Goal: Task Accomplishment & Management: Manage account settings

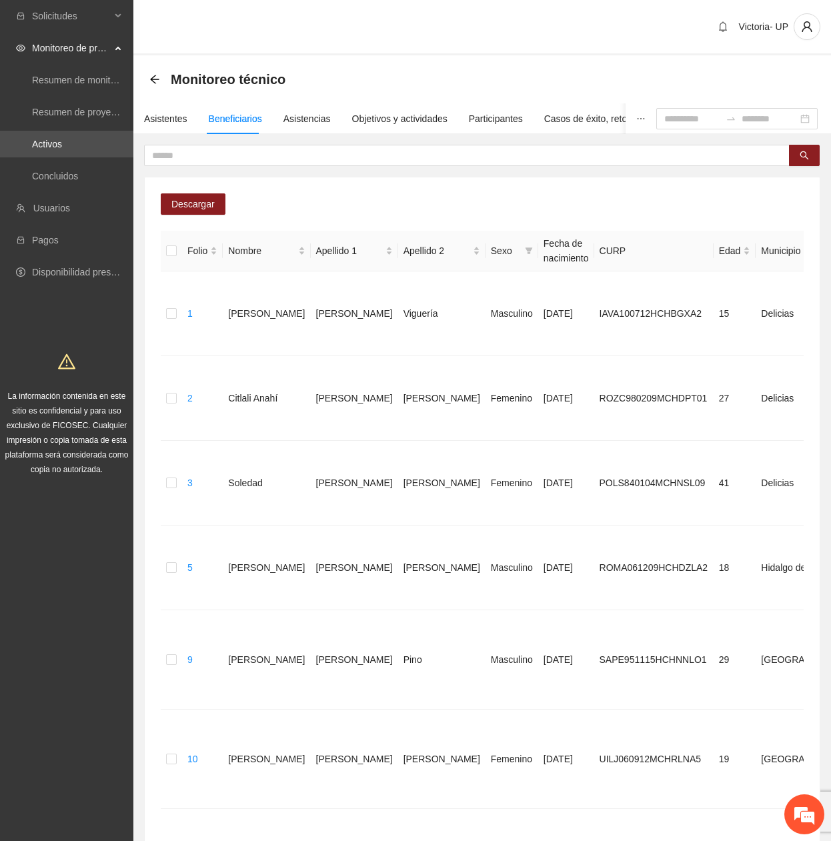
click at [171, 110] on div "Asistentes" at bounding box center [165, 118] width 43 height 31
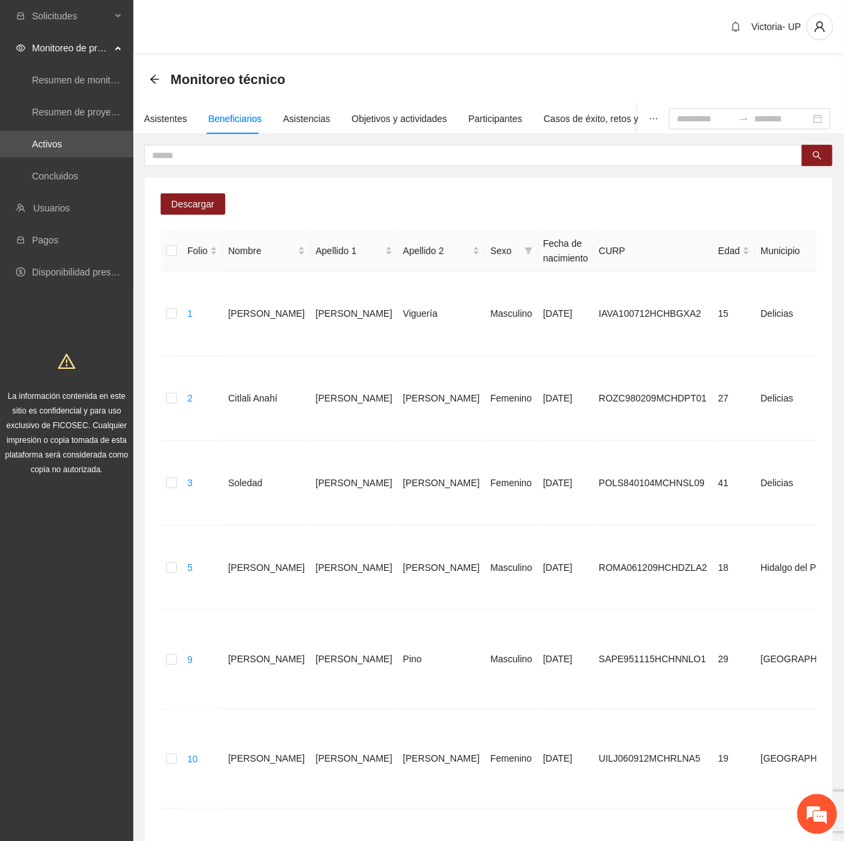
scroll to position [1455, 0]
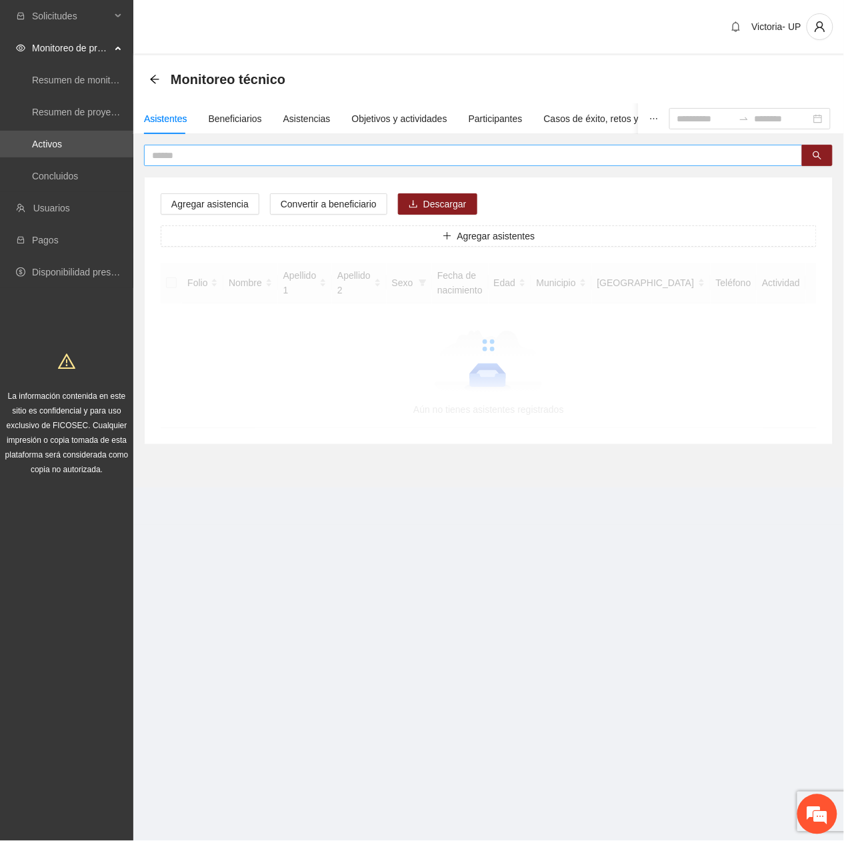
drag, startPoint x: 243, startPoint y: 155, endPoint x: 235, endPoint y: 161, distance: 10.0
click at [235, 161] on input "text" at bounding box center [468, 155] width 632 height 15
type input "*******"
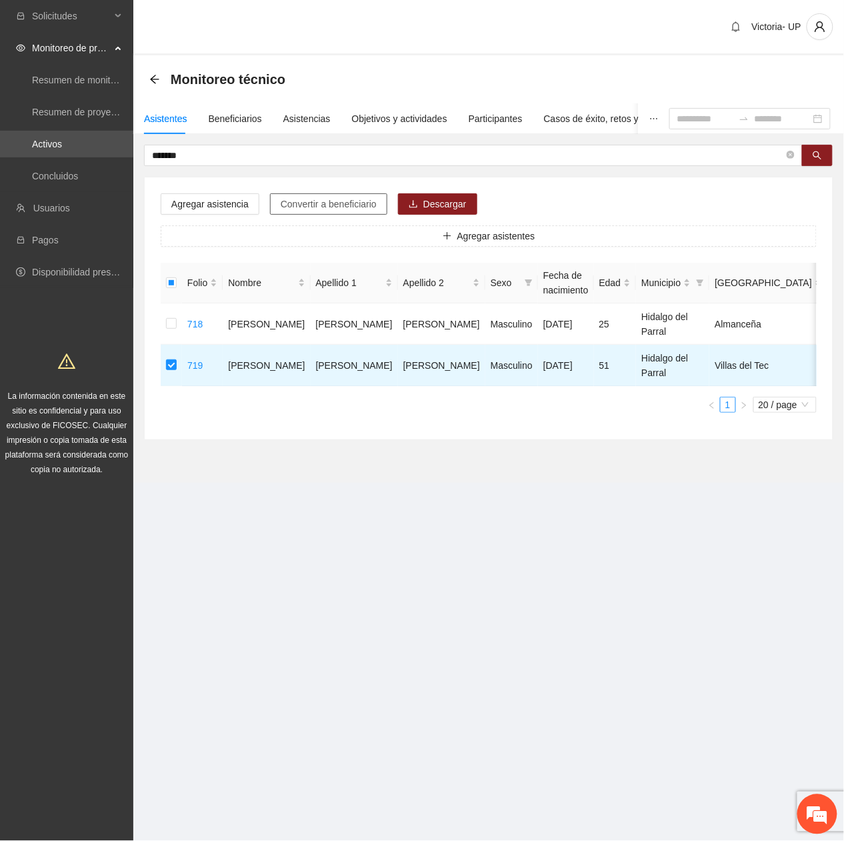
click at [360, 197] on span "Convertir a beneficiario" at bounding box center [329, 204] width 96 height 15
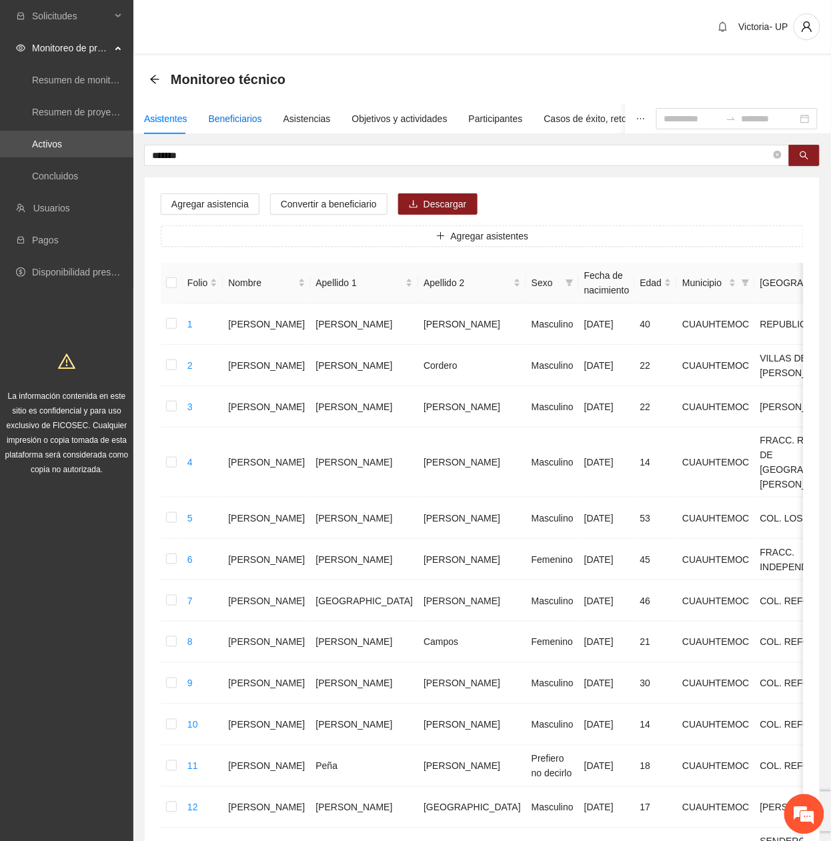
click at [223, 118] on div "Beneficiarios" at bounding box center [235, 118] width 53 height 15
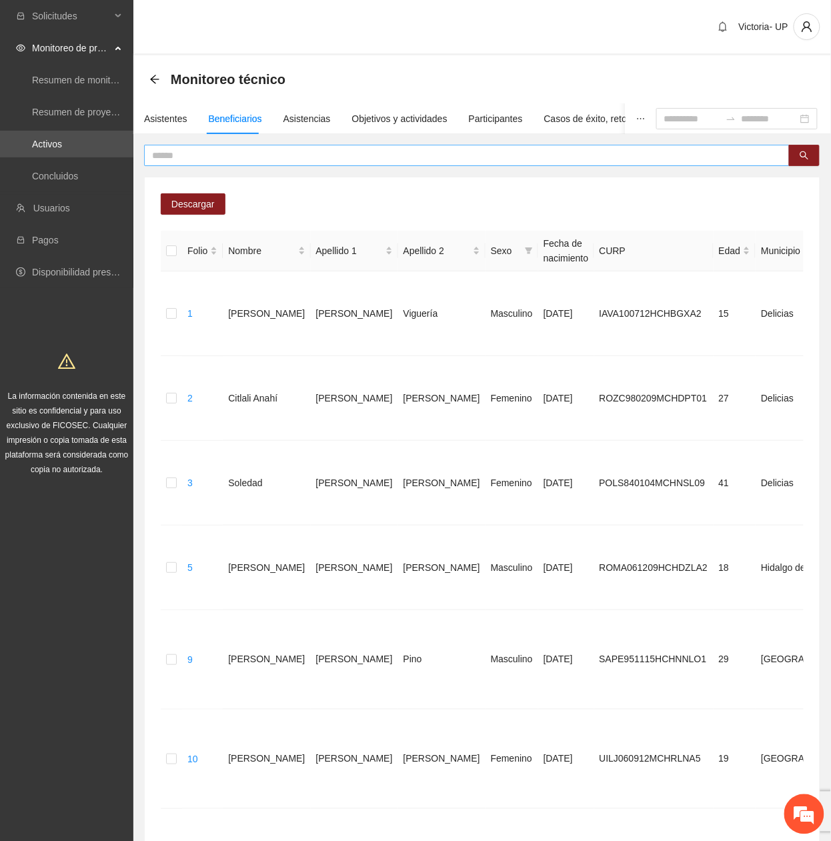
click at [350, 157] on input "text" at bounding box center [461, 155] width 619 height 15
type input "*******"
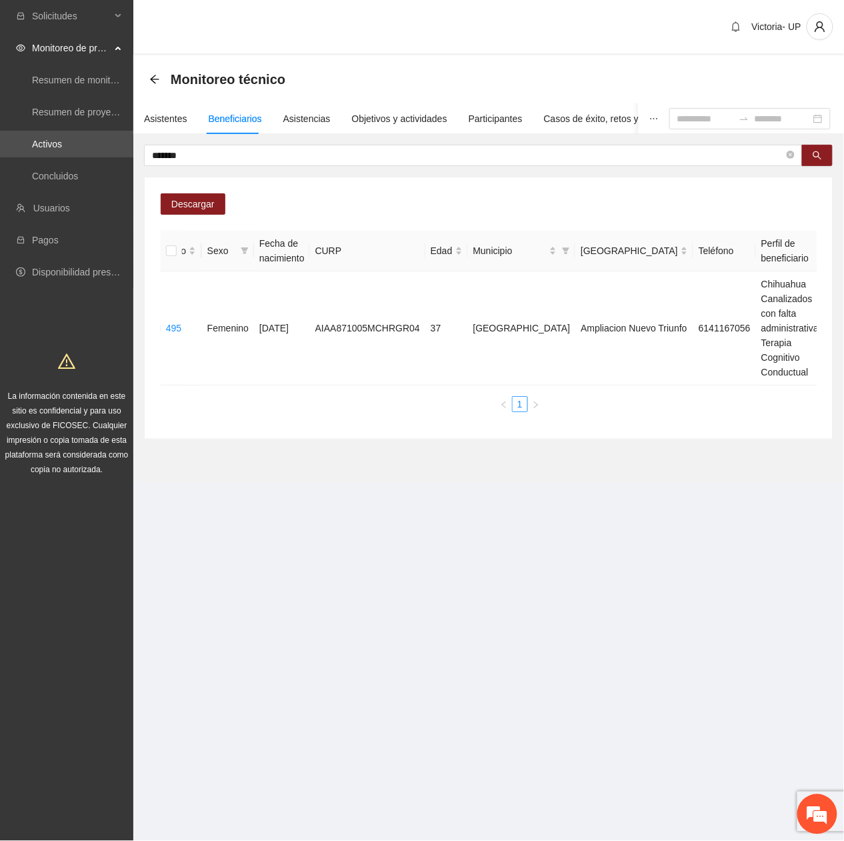
scroll to position [0, 300]
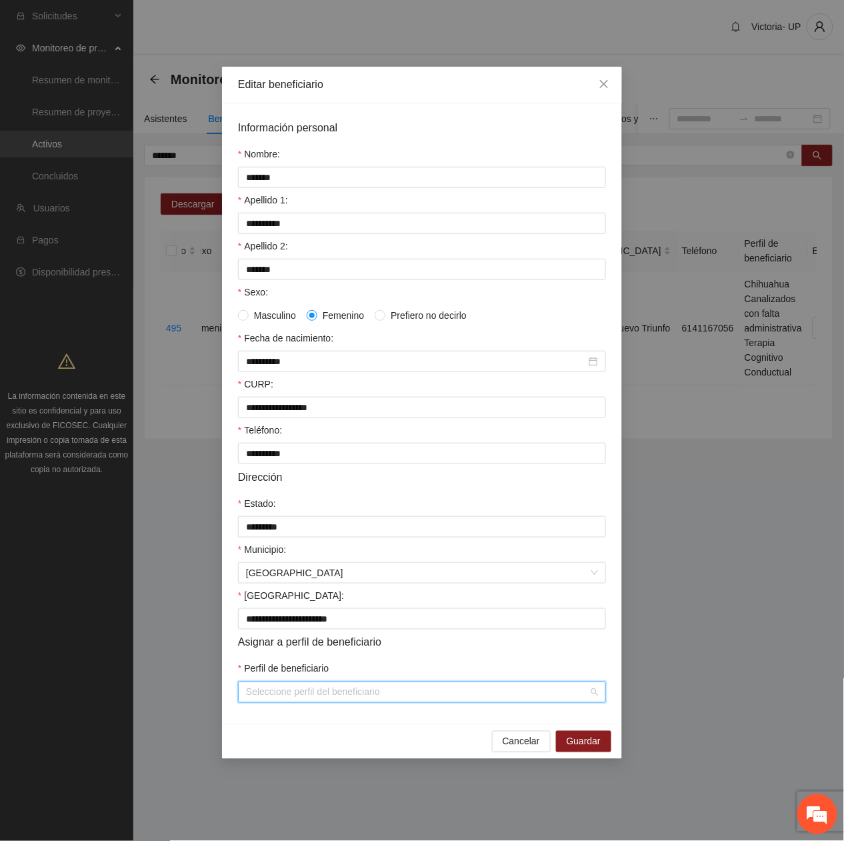
click at [324, 695] on input "Perfil de beneficiario" at bounding box center [417, 692] width 343 height 20
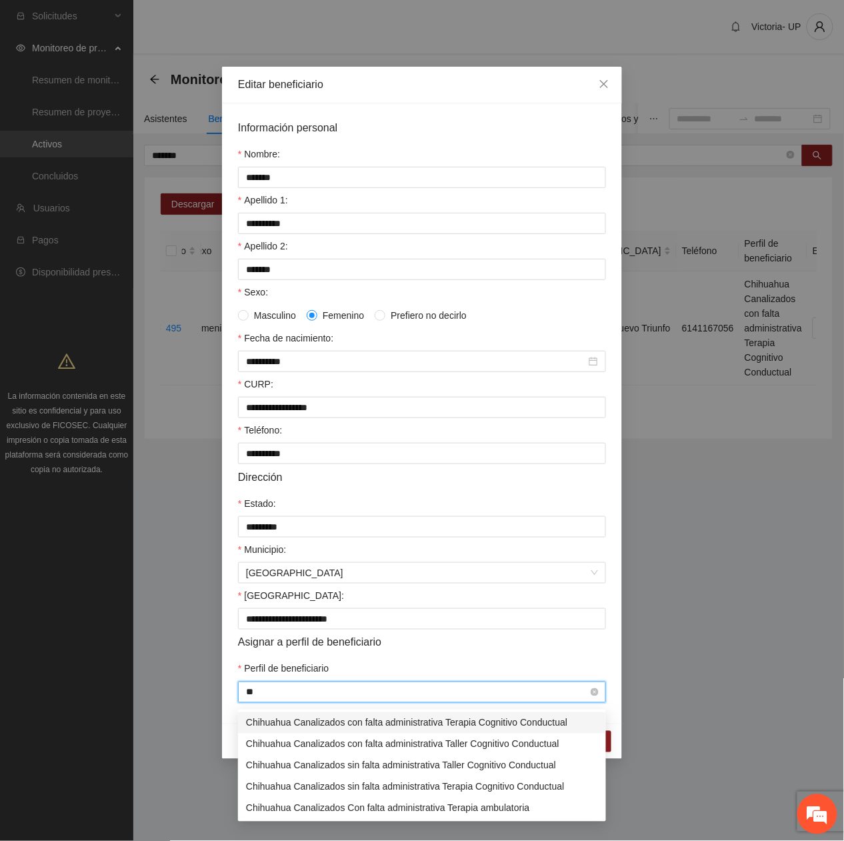
type input "***"
click at [294, 806] on div "Chihuahua Canalizados Con falta administrativa Terapia ambulatoria" at bounding box center [422, 808] width 352 height 15
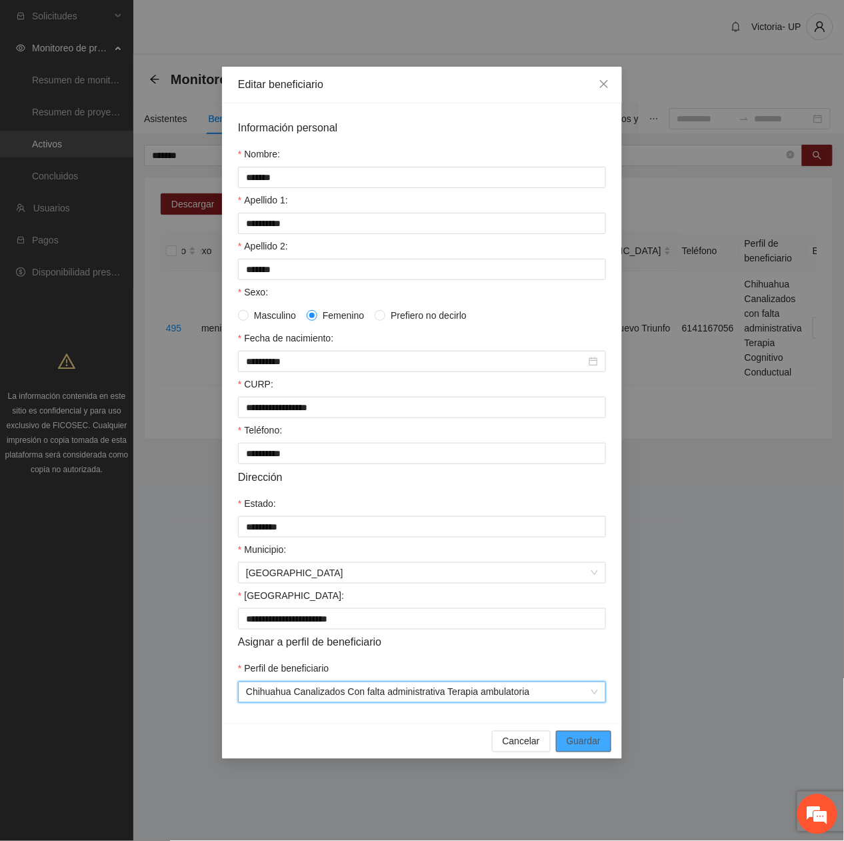
click at [596, 749] on span "Guardar" at bounding box center [584, 741] width 34 height 15
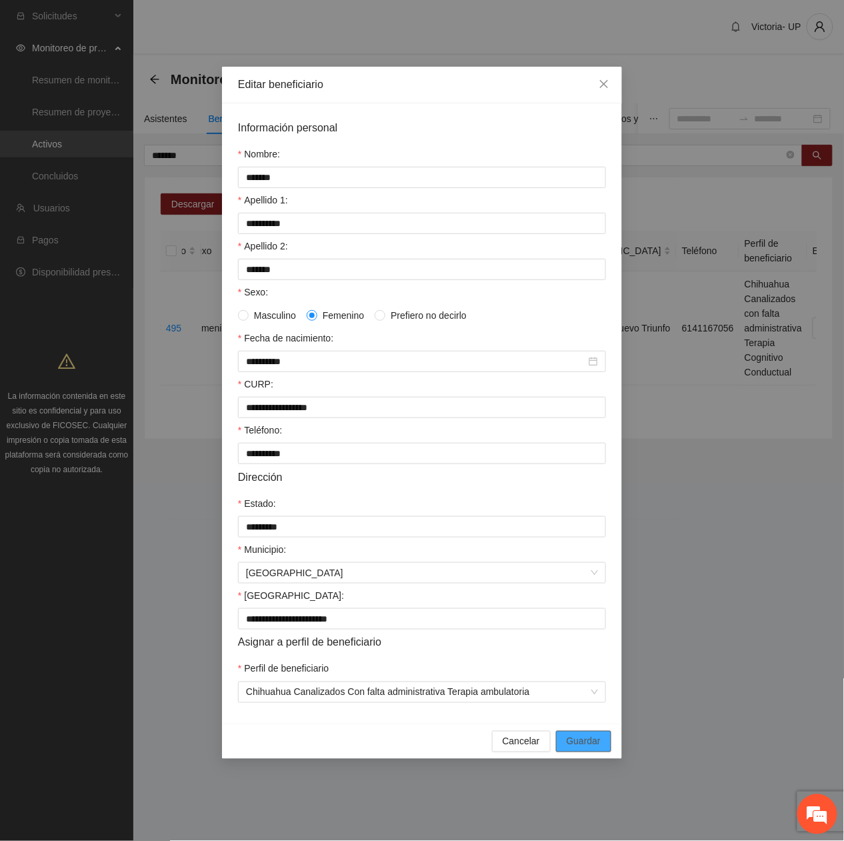
click at [583, 742] on span "Guardar" at bounding box center [584, 741] width 34 height 15
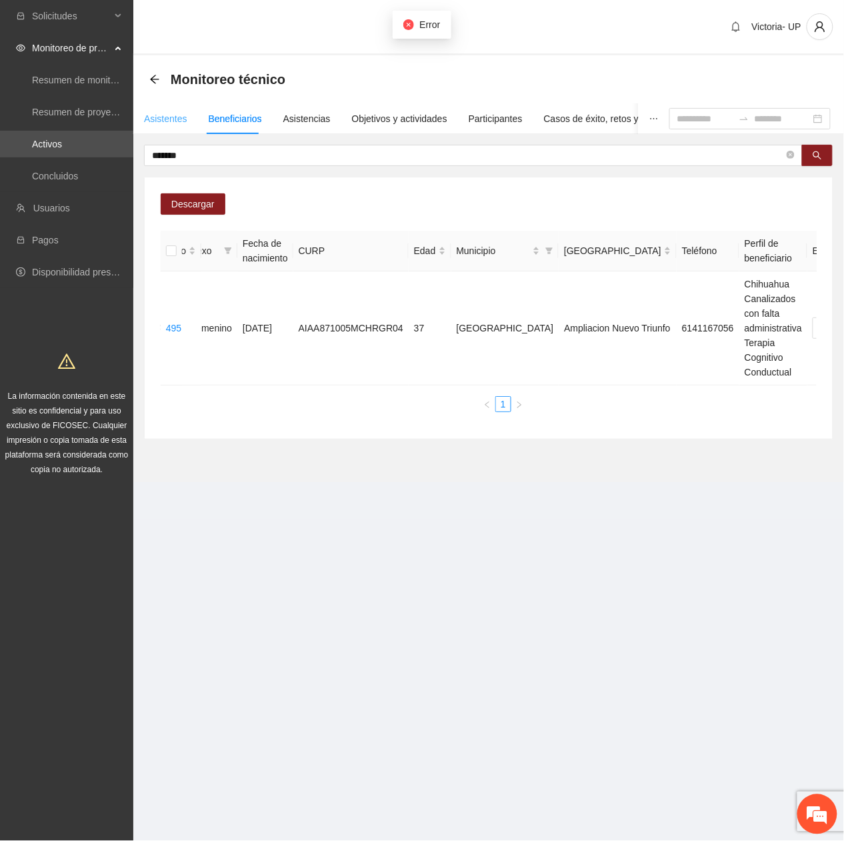
click at [157, 129] on div "Asistentes" at bounding box center [165, 118] width 43 height 31
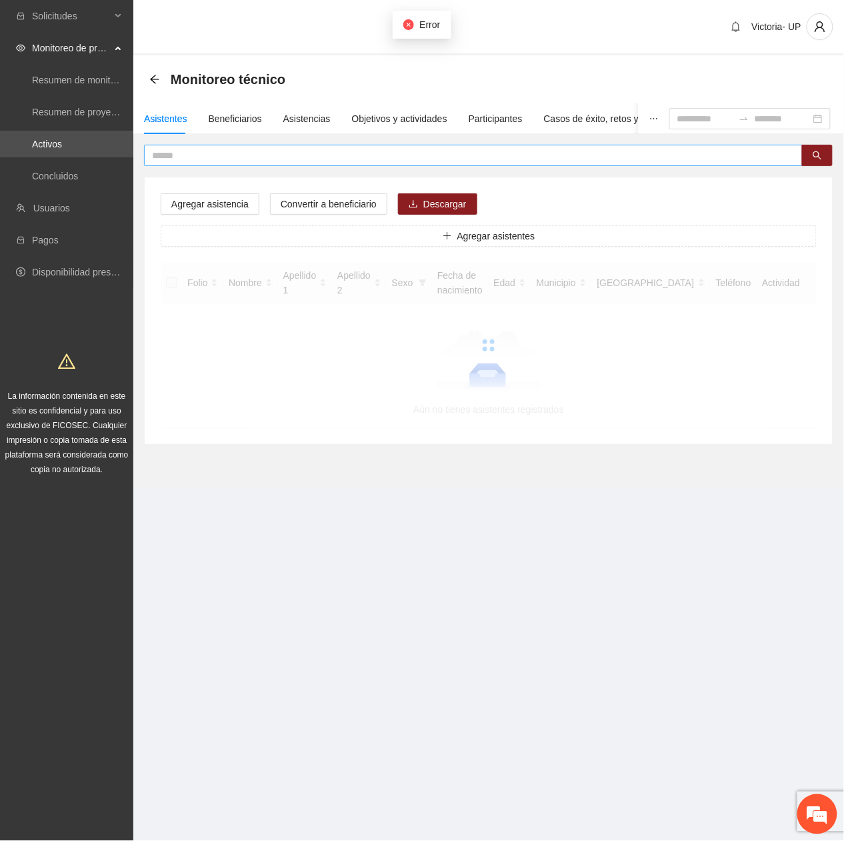
click at [195, 157] on input "text" at bounding box center [468, 155] width 632 height 15
type input "*******"
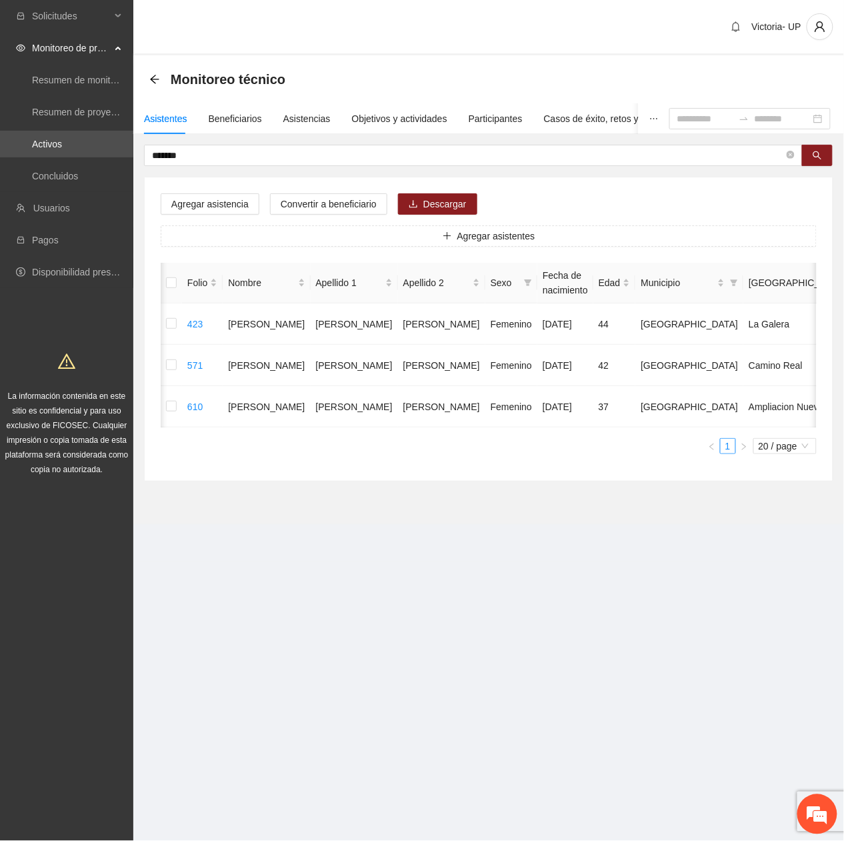
scroll to position [0, 28]
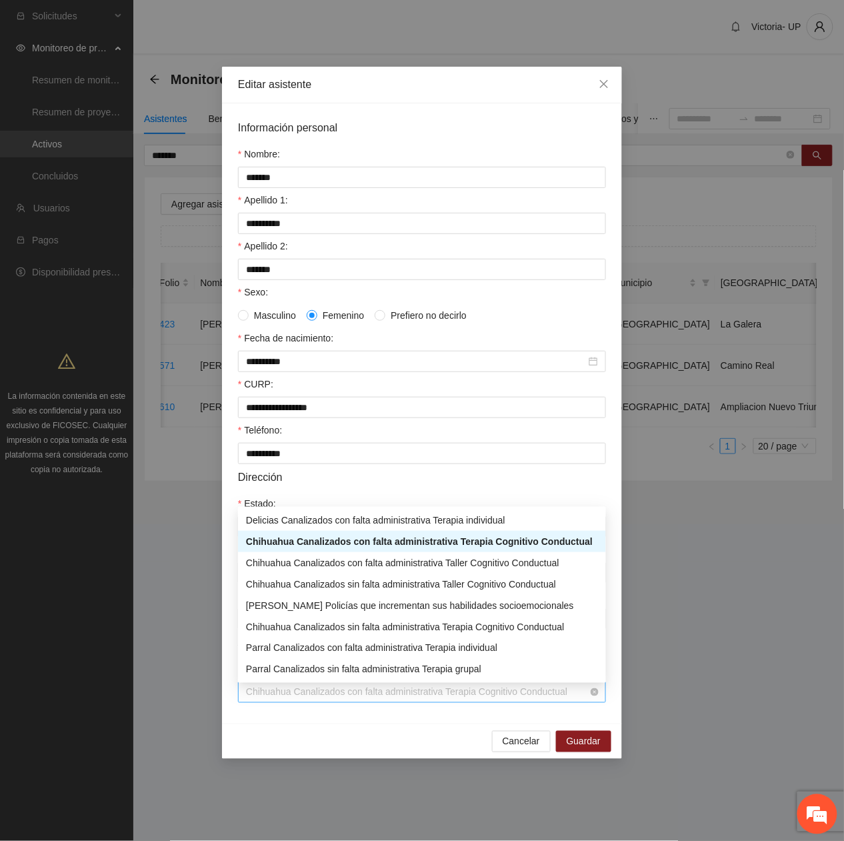
click at [540, 696] on span "Chihuahua Canalizados con falta administrativa Terapia Cognitivo Conductual" at bounding box center [422, 692] width 352 height 20
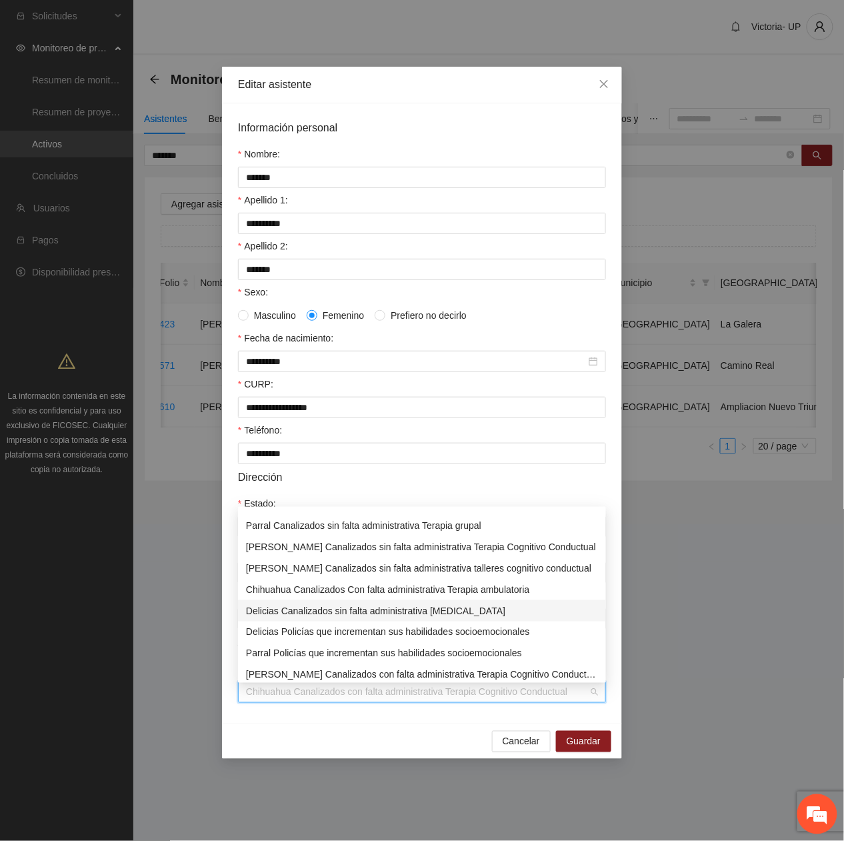
scroll to position [0, 0]
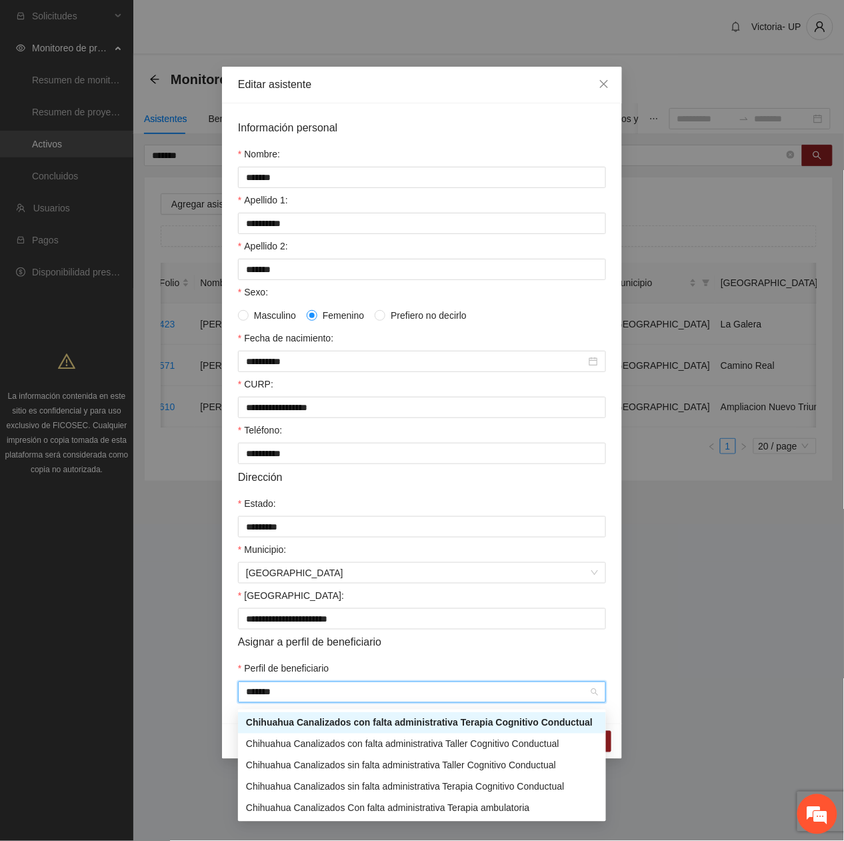
type input "********"
click at [438, 809] on div "Chihuahua Canalizados Con falta administrativa Terapia ambulatoria" at bounding box center [422, 808] width 352 height 15
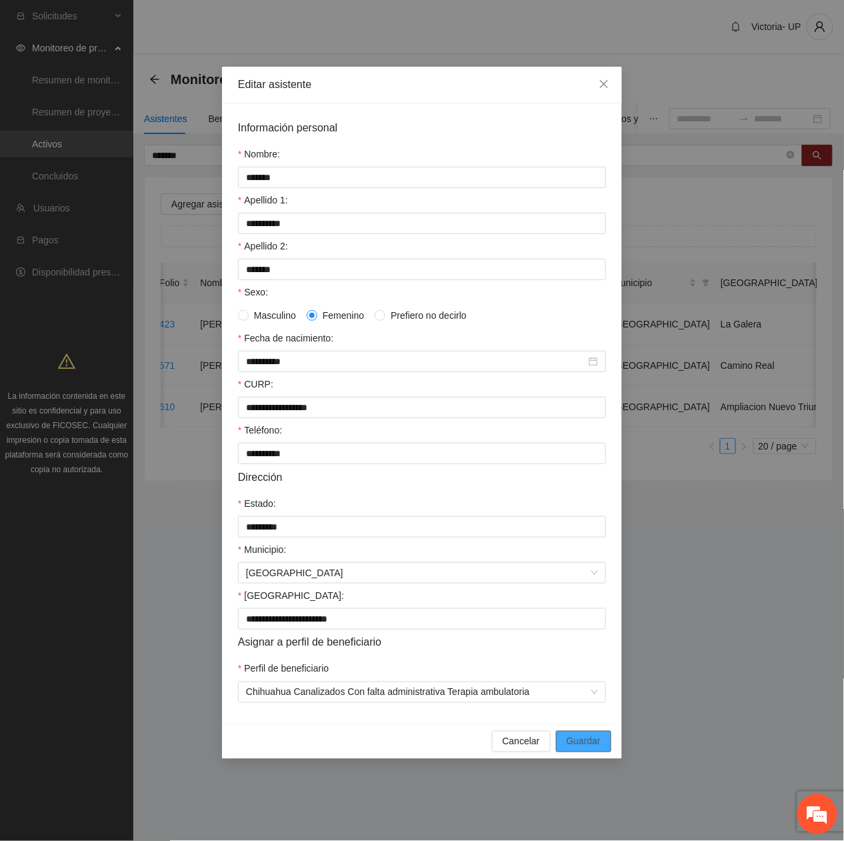
click at [590, 749] on span "Guardar" at bounding box center [584, 741] width 34 height 15
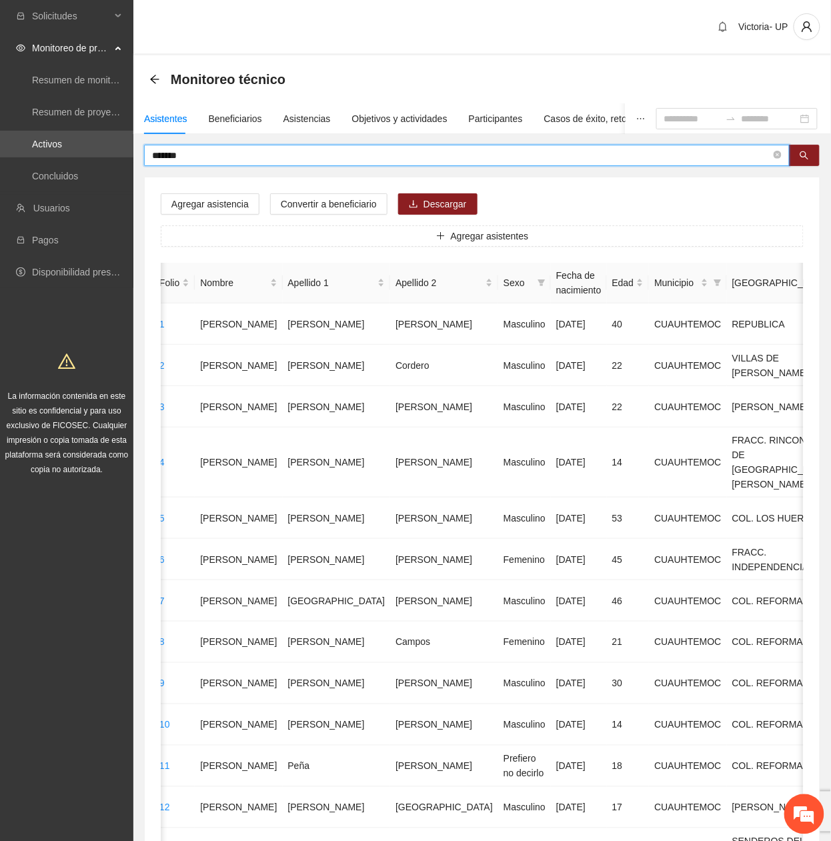
drag, startPoint x: 193, startPoint y: 151, endPoint x: -5, endPoint y: 166, distance: 198.7
click at [0, 166] on html "Solicitudes Monitoreo de proyectos Resumen de monitoreo Resumen de proyectos ap…" at bounding box center [415, 420] width 831 height 841
type input "**********"
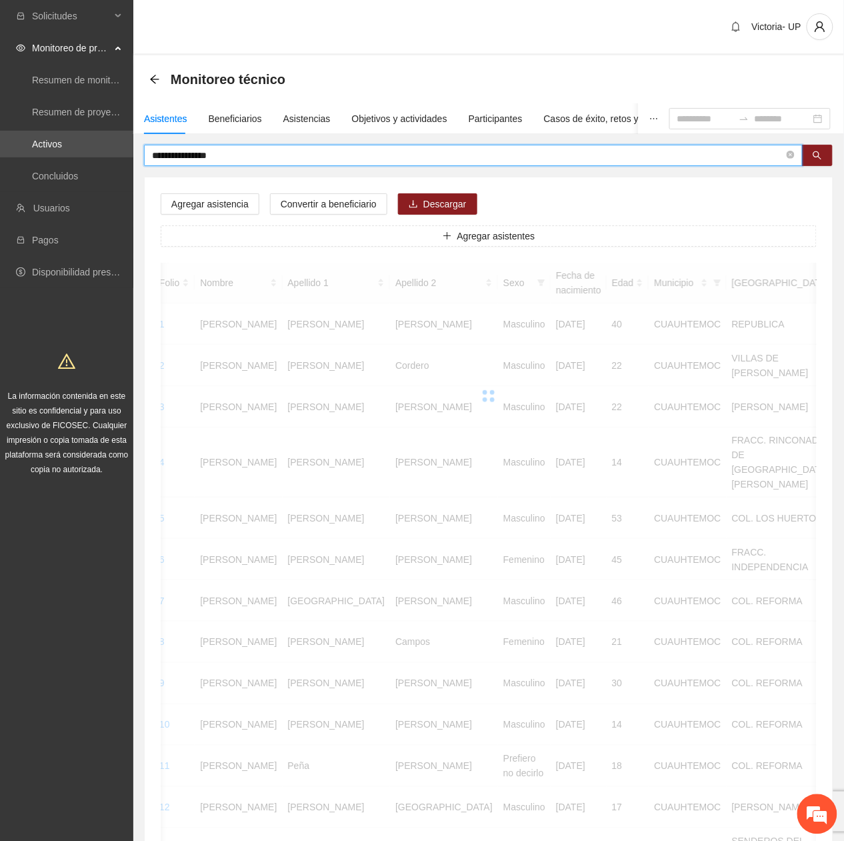
scroll to position [0, 25]
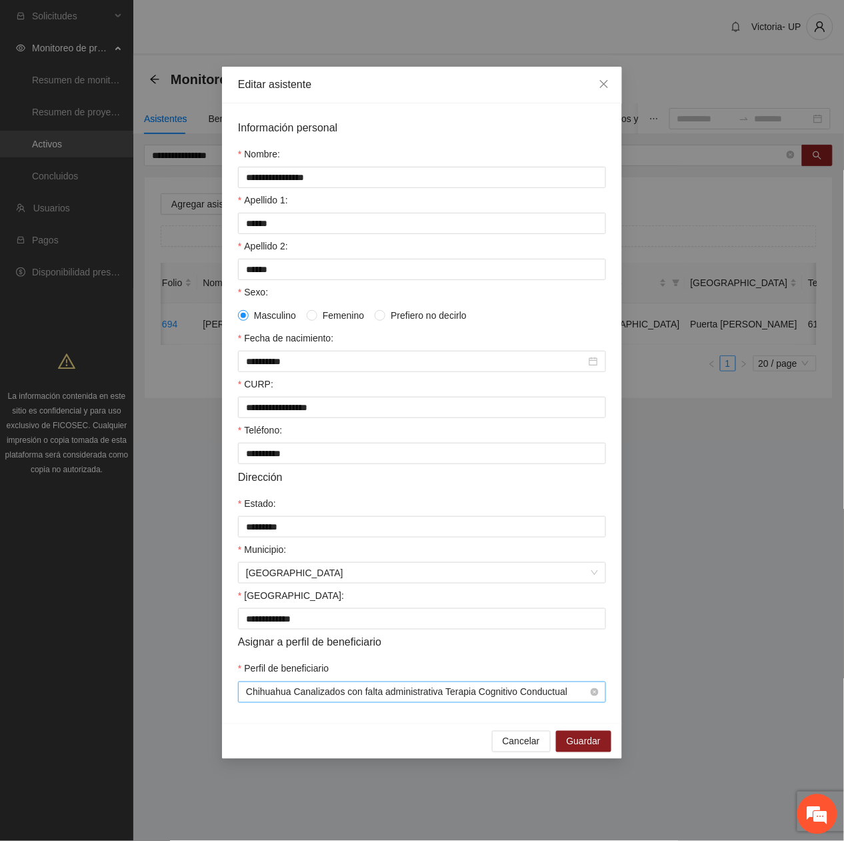
click at [368, 692] on span "Chihuahua Canalizados con falta administrativa Terapia Cognitivo Conductual" at bounding box center [422, 692] width 352 height 20
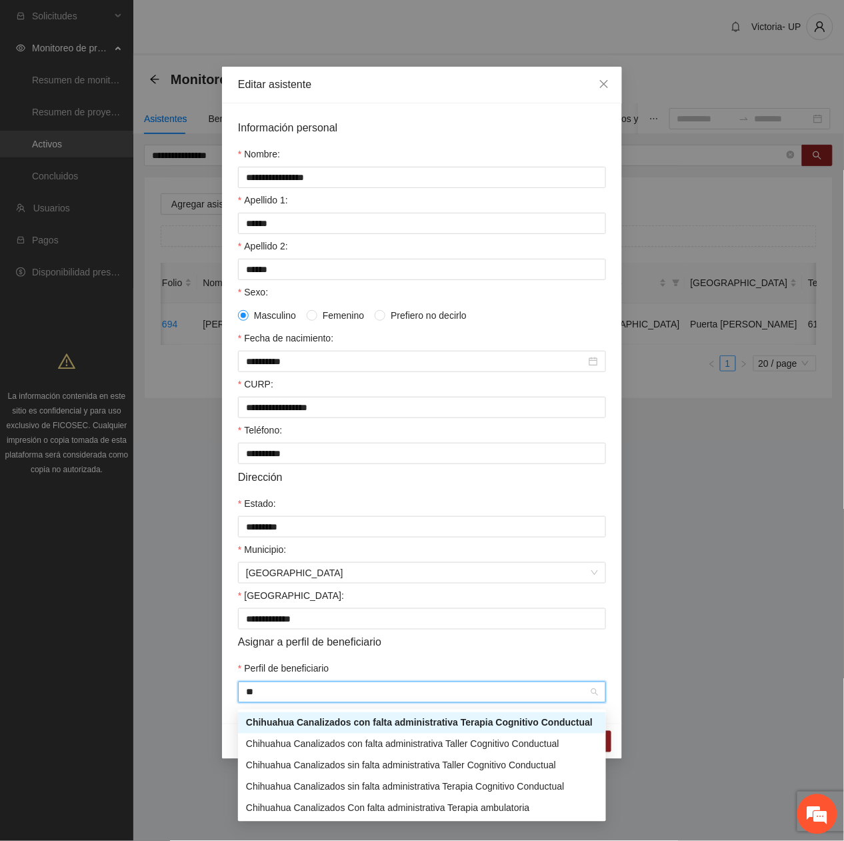
type input "*"
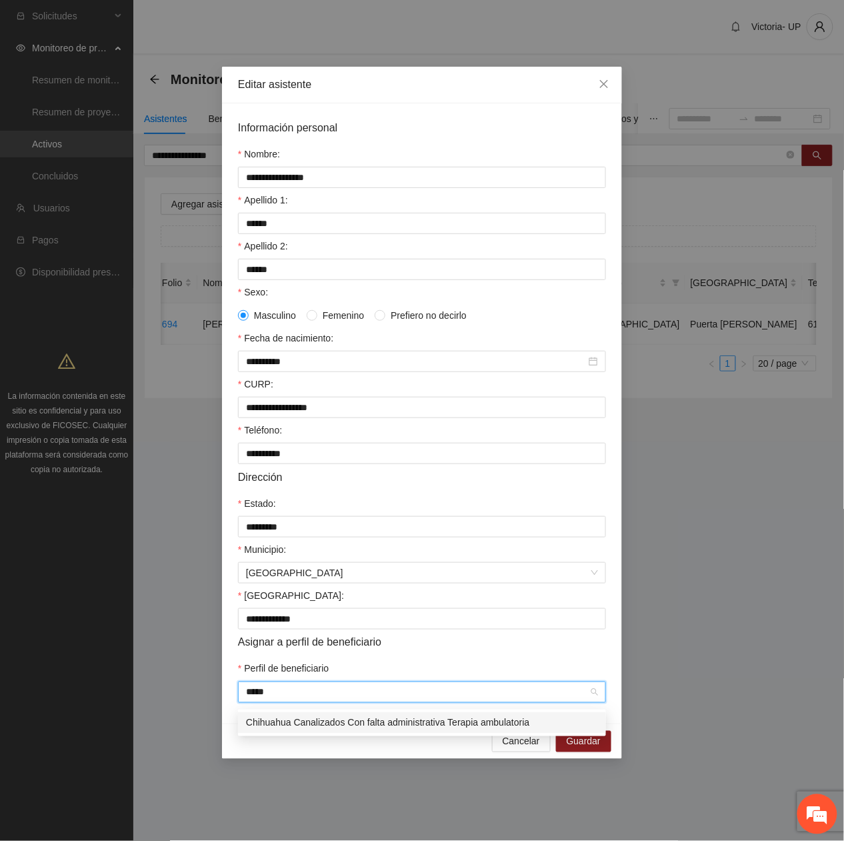
type input "******"
click at [498, 729] on div "Chihuahua Canalizados Con falta administrativa Terapia ambulatoria" at bounding box center [422, 723] width 352 height 15
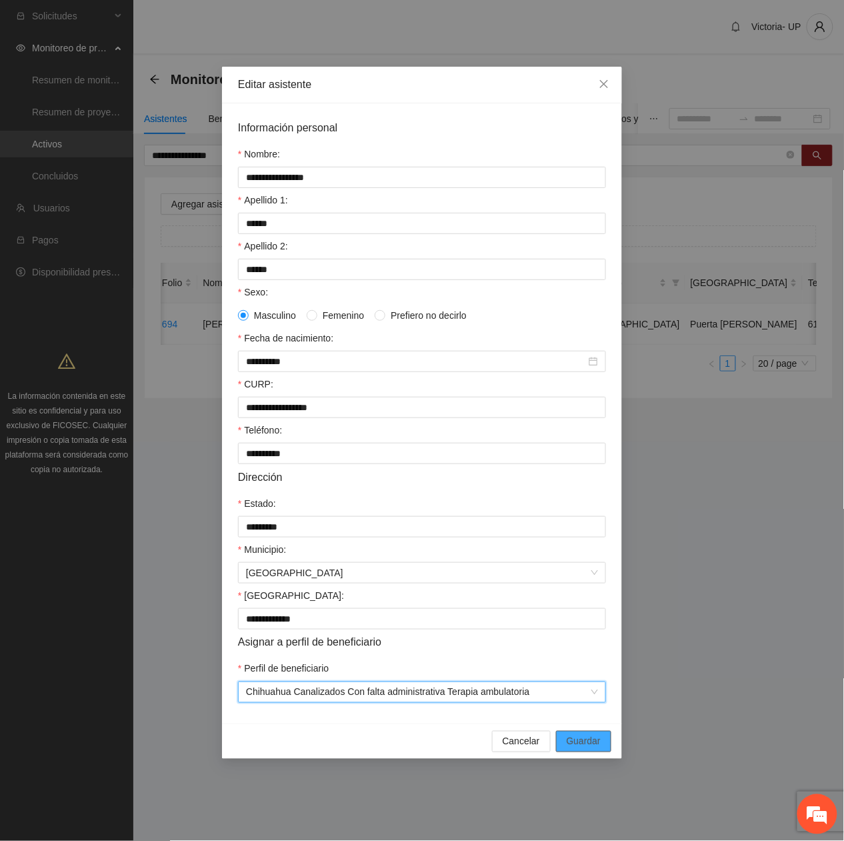
click at [593, 752] on button "Guardar" at bounding box center [583, 741] width 55 height 21
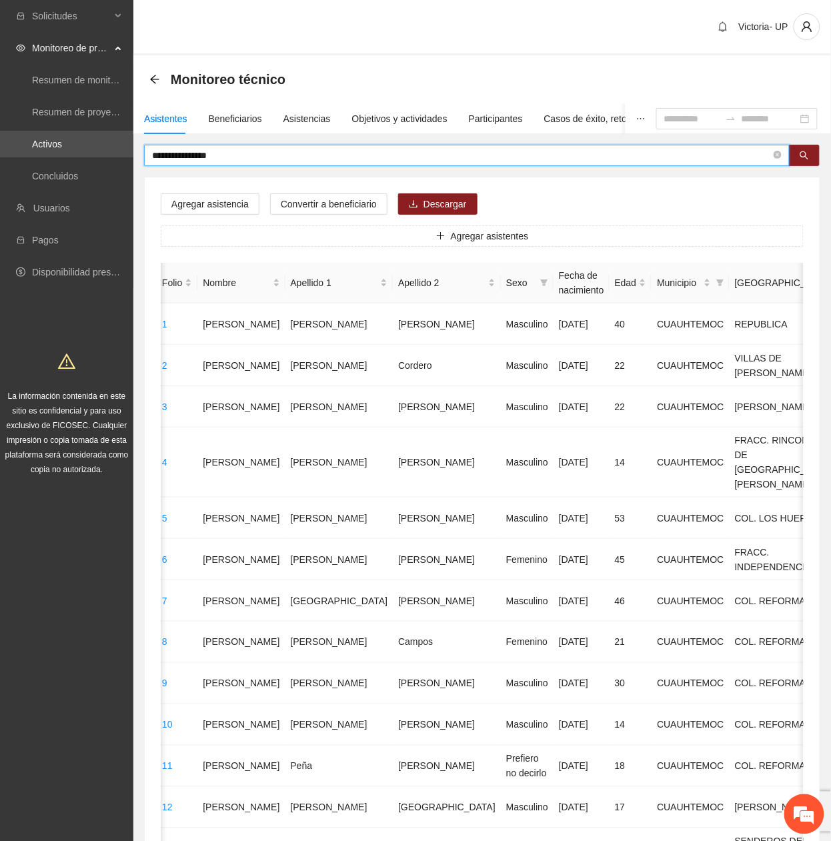
drag, startPoint x: 233, startPoint y: 158, endPoint x: -5, endPoint y: 134, distance: 238.6
click at [0, 134] on html "**********" at bounding box center [415, 420] width 831 height 841
type input "******"
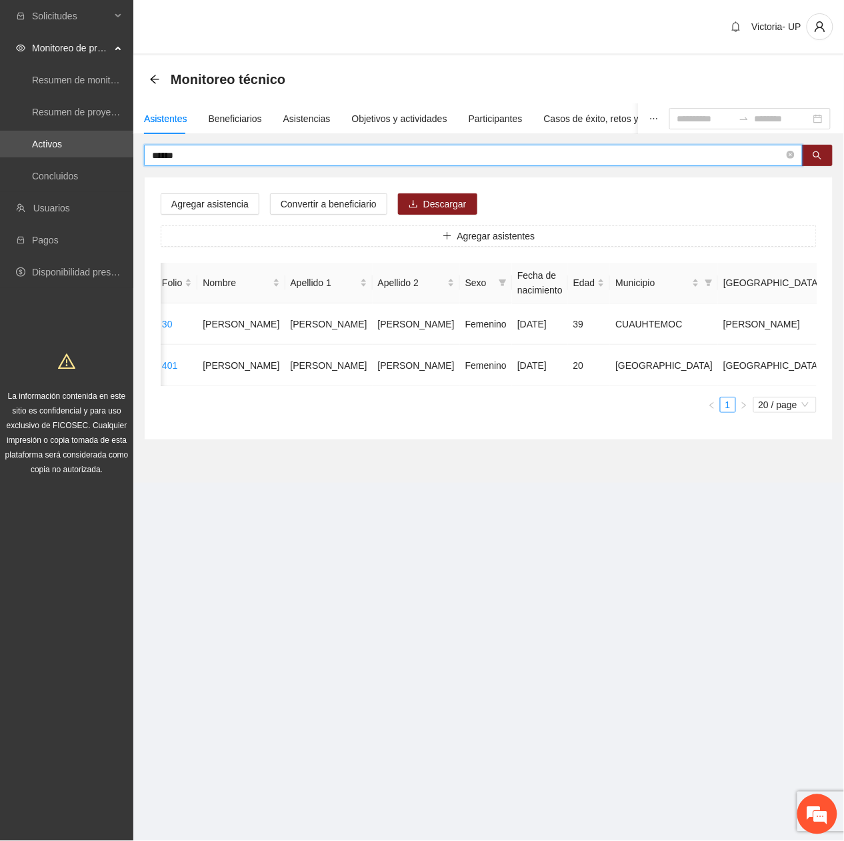
scroll to position [0, 25]
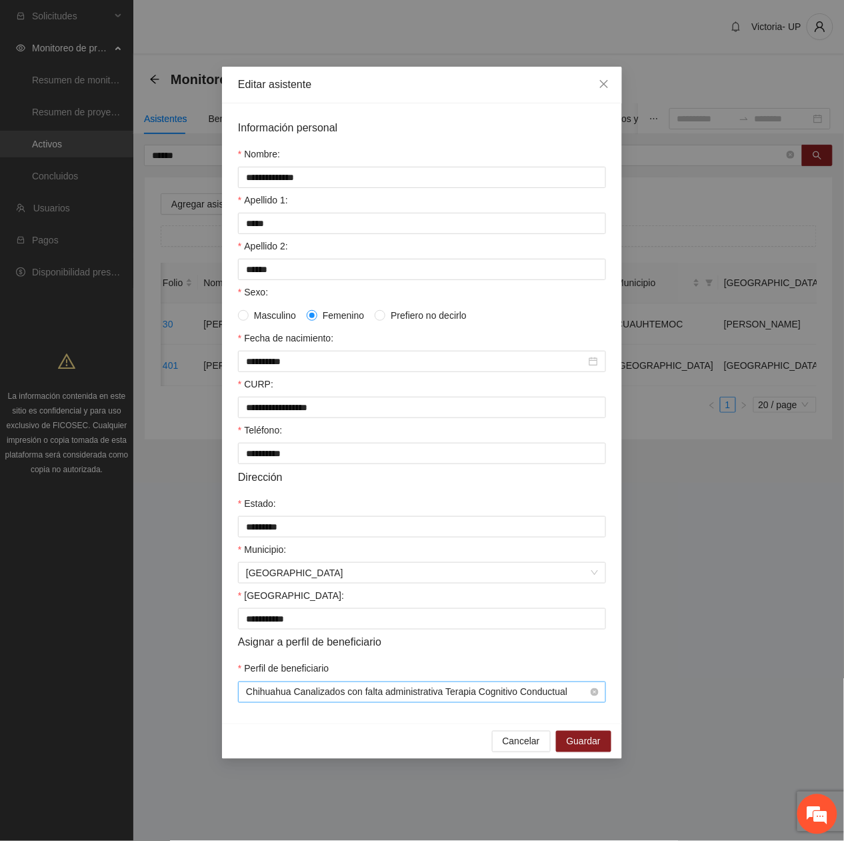
click at [345, 694] on span "Chihuahua Canalizados con falta administrativa Terapia Cognitivo Conductual" at bounding box center [422, 692] width 352 height 20
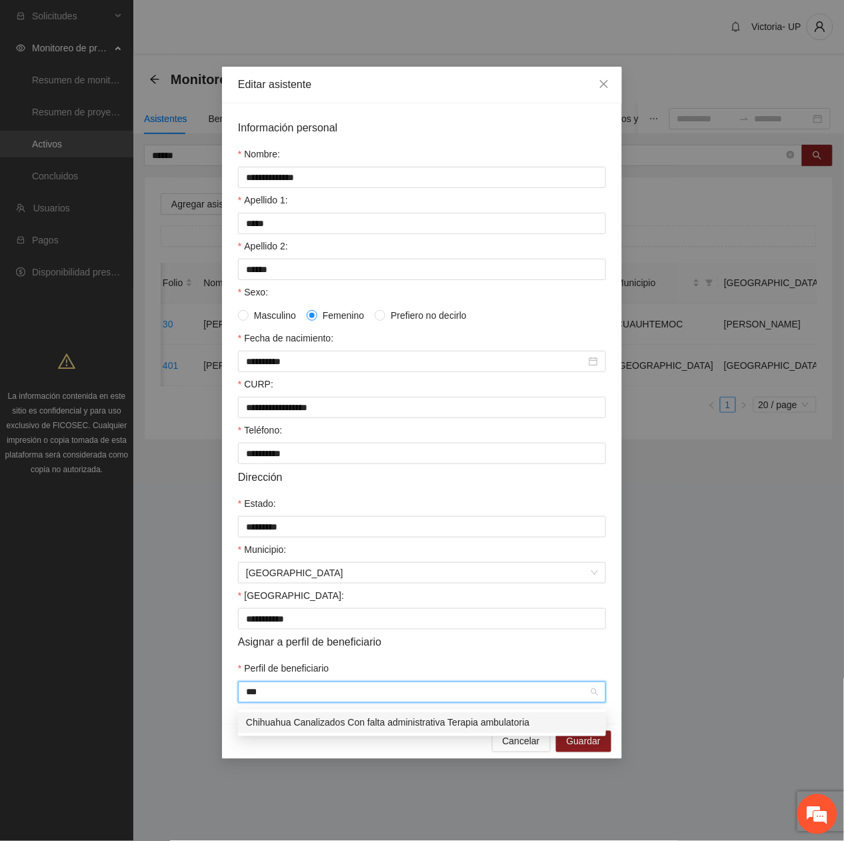
type input "****"
click at [474, 720] on div "Chihuahua Canalizados Con falta administrativa Terapia ambulatoria" at bounding box center [422, 723] width 352 height 15
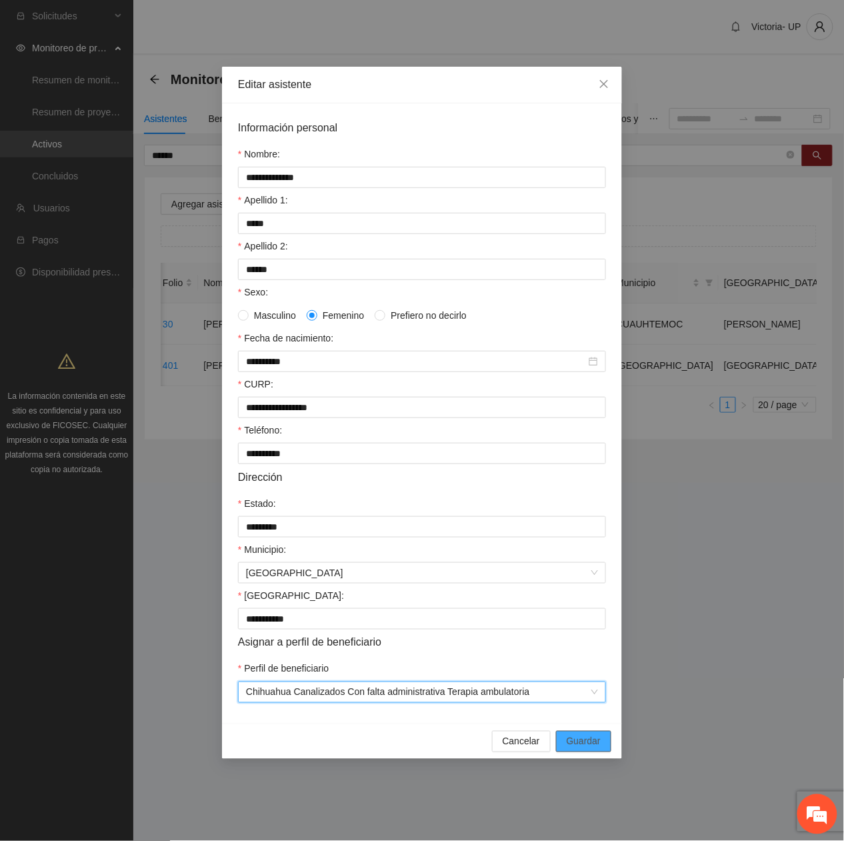
click at [585, 747] on span "Guardar" at bounding box center [584, 741] width 34 height 15
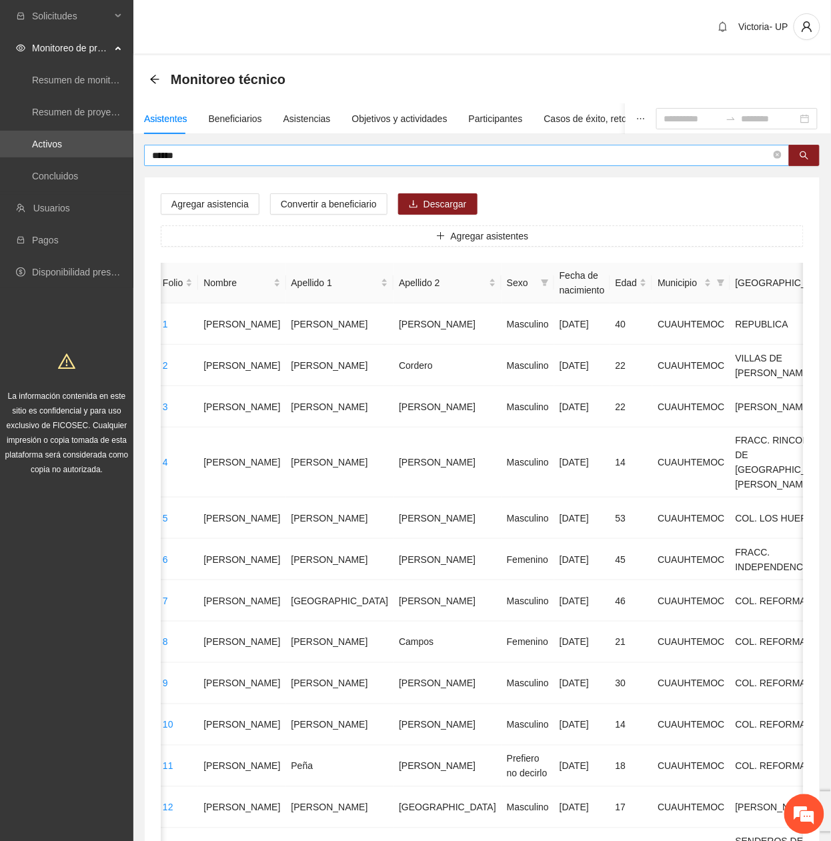
click at [291, 158] on input "******" at bounding box center [461, 155] width 619 height 15
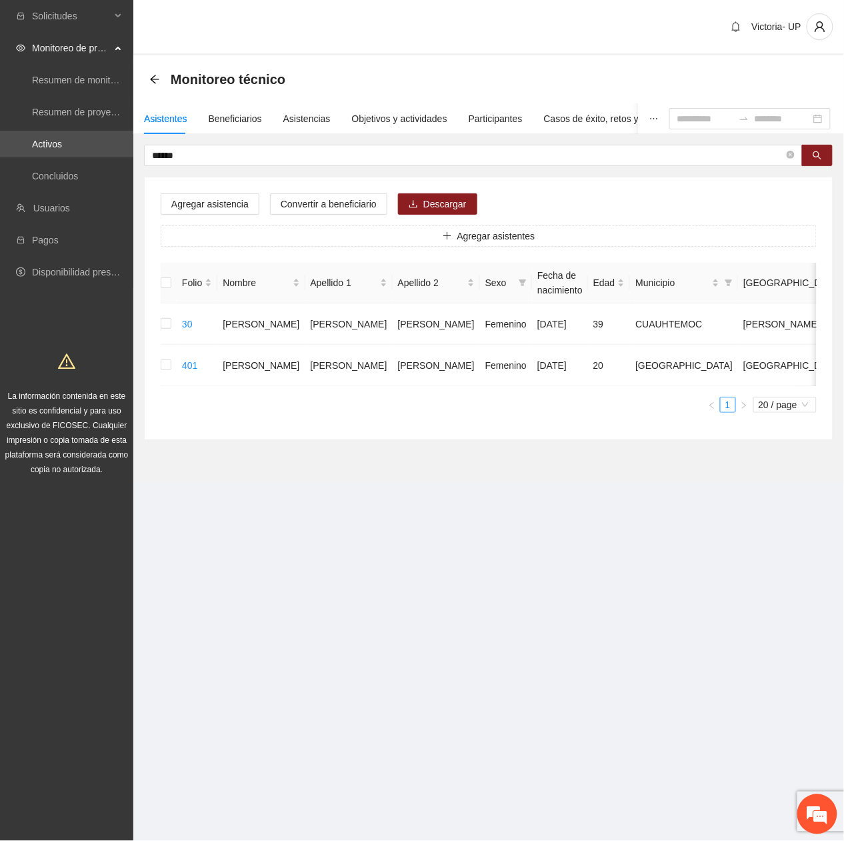
scroll to position [0, 0]
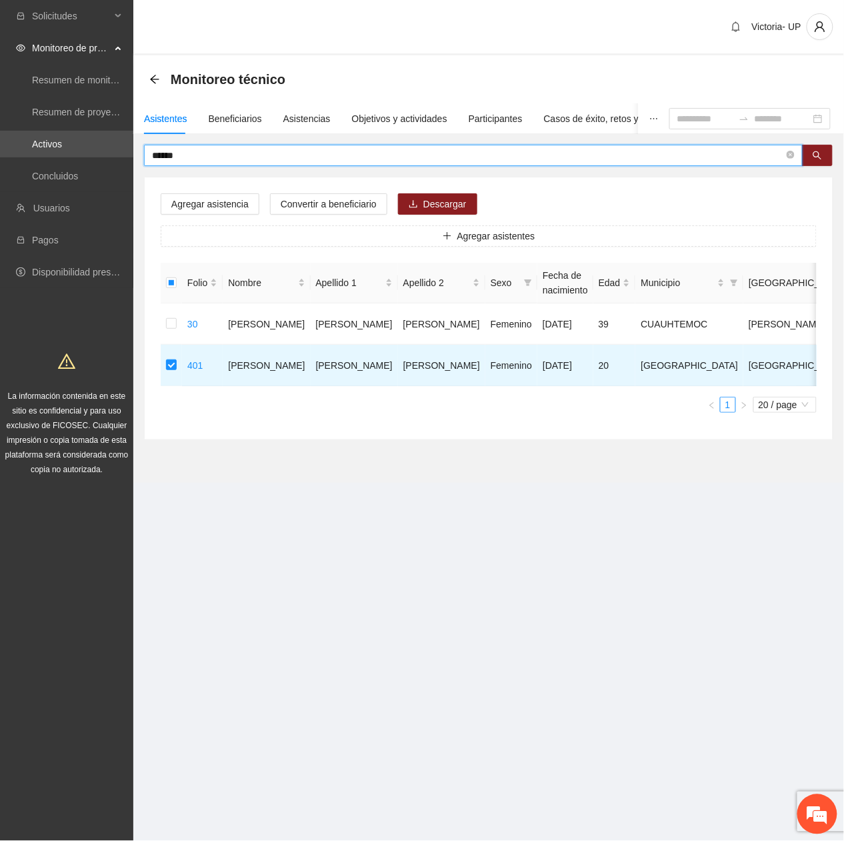
drag, startPoint x: 275, startPoint y: 160, endPoint x: -5, endPoint y: 191, distance: 281.8
click at [0, 191] on html "Solicitudes Monitoreo de proyectos Resumen de monitoreo Resumen de proyectos ap…" at bounding box center [422, 420] width 844 height 841
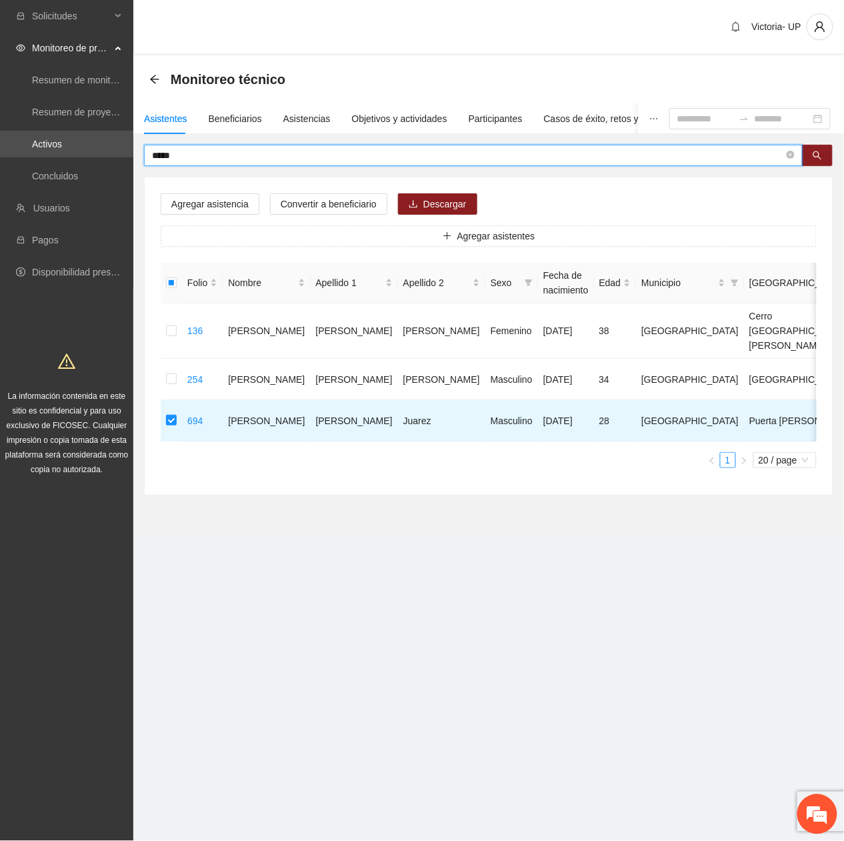
drag, startPoint x: 209, startPoint y: 160, endPoint x: -5, endPoint y: 228, distance: 224.6
click at [0, 228] on html "Solicitudes Monitoreo de proyectos Resumen de monitoreo Resumen de proyectos ap…" at bounding box center [422, 420] width 844 height 841
type input "*******"
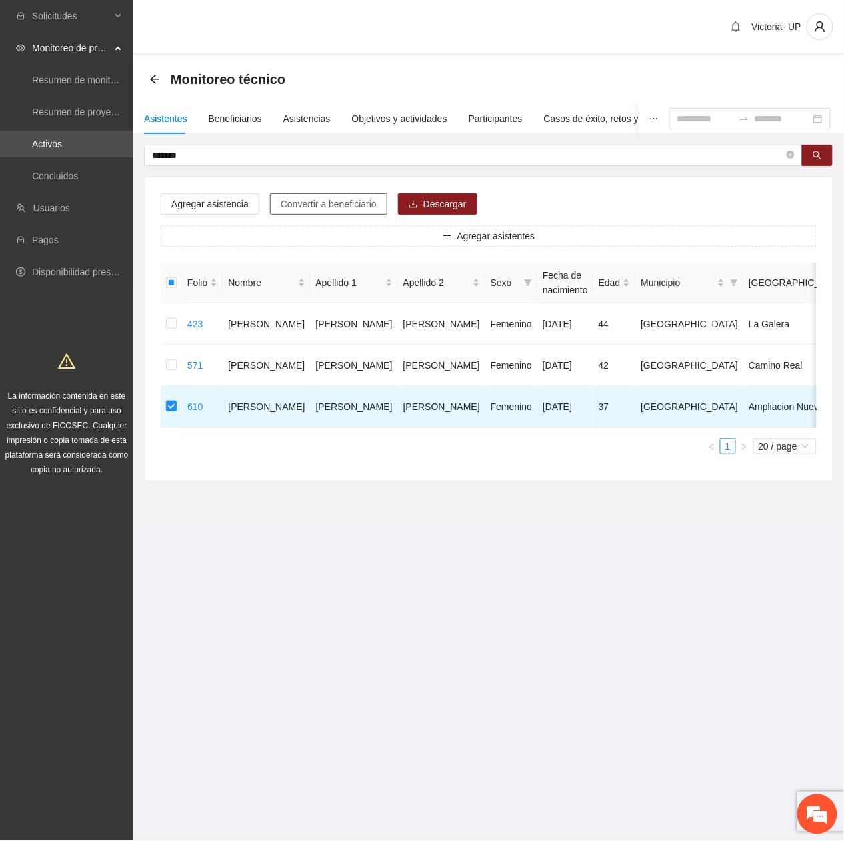
click at [317, 199] on span "Convertir a beneficiario" at bounding box center [329, 204] width 96 height 15
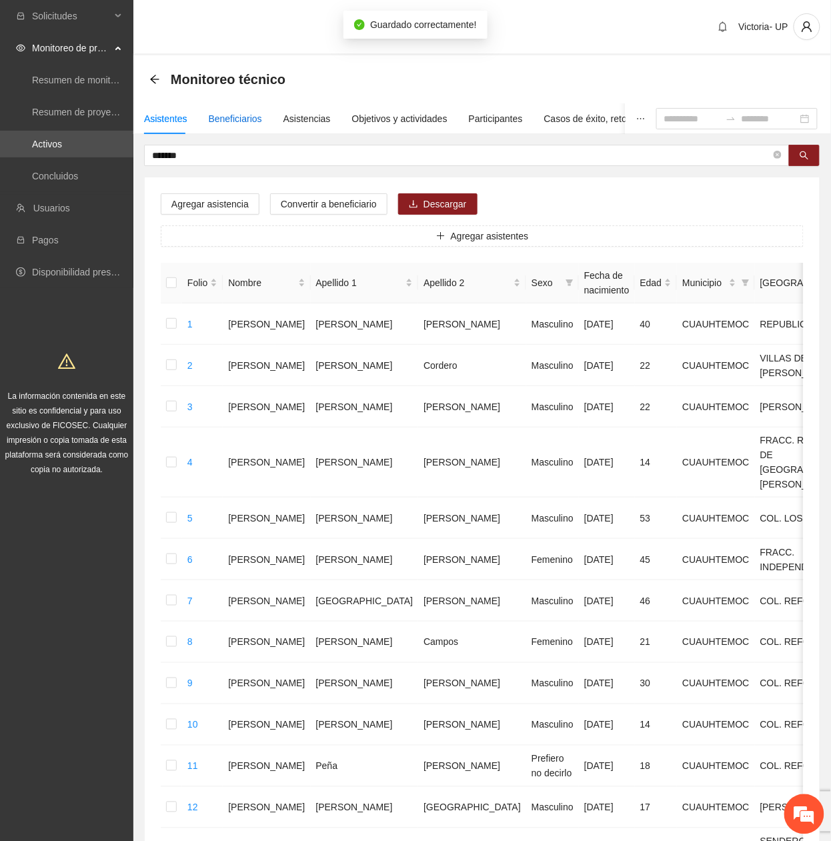
click at [241, 119] on div "Beneficiarios" at bounding box center [235, 118] width 53 height 15
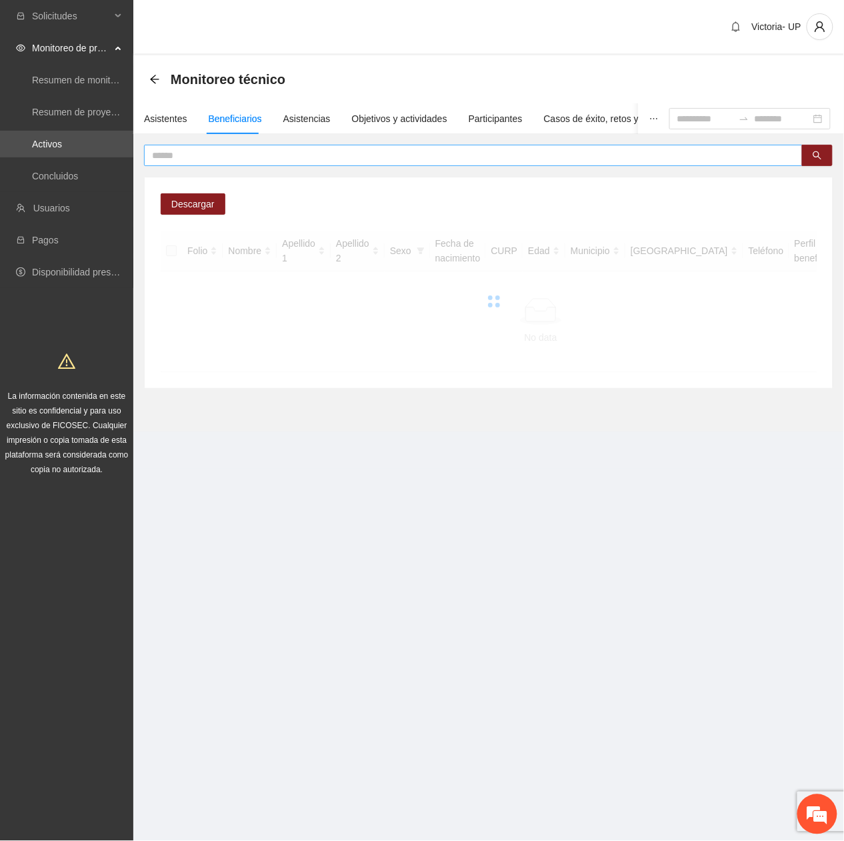
click at [220, 153] on input "text" at bounding box center [468, 155] width 632 height 15
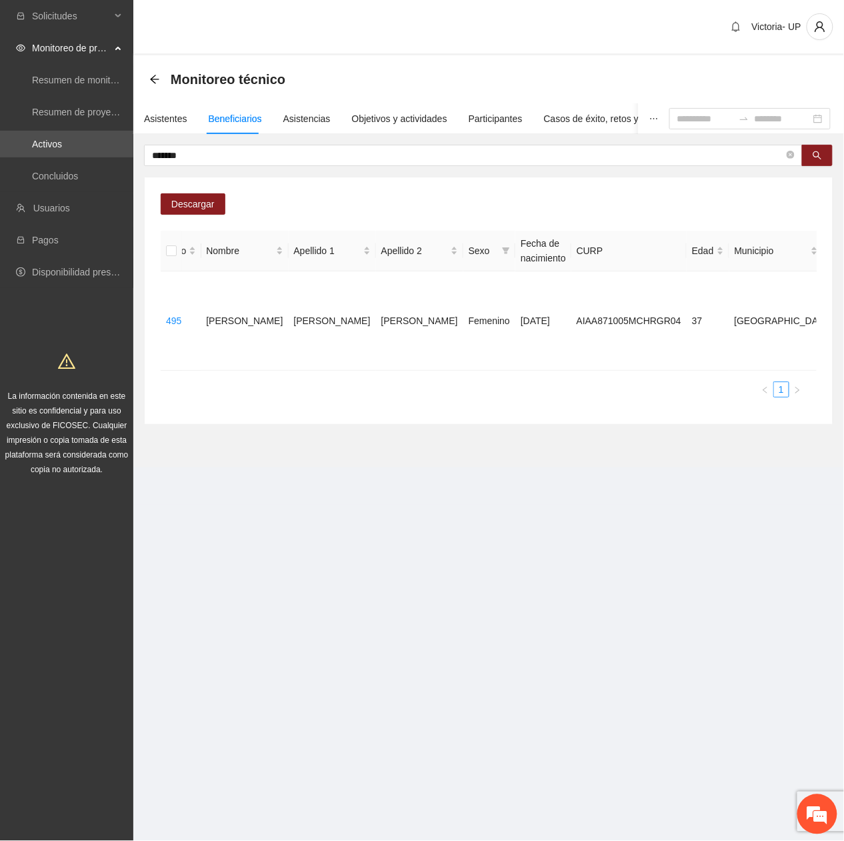
scroll to position [0, 300]
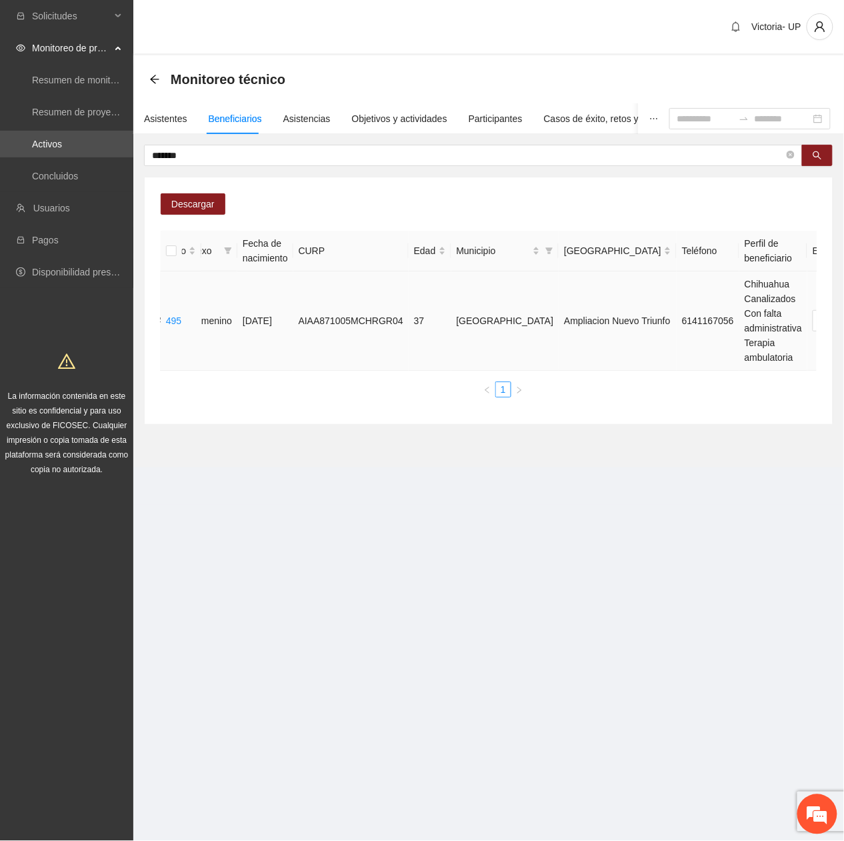
drag, startPoint x: 743, startPoint y: 323, endPoint x: 739, endPoint y: 329, distance: 7.2
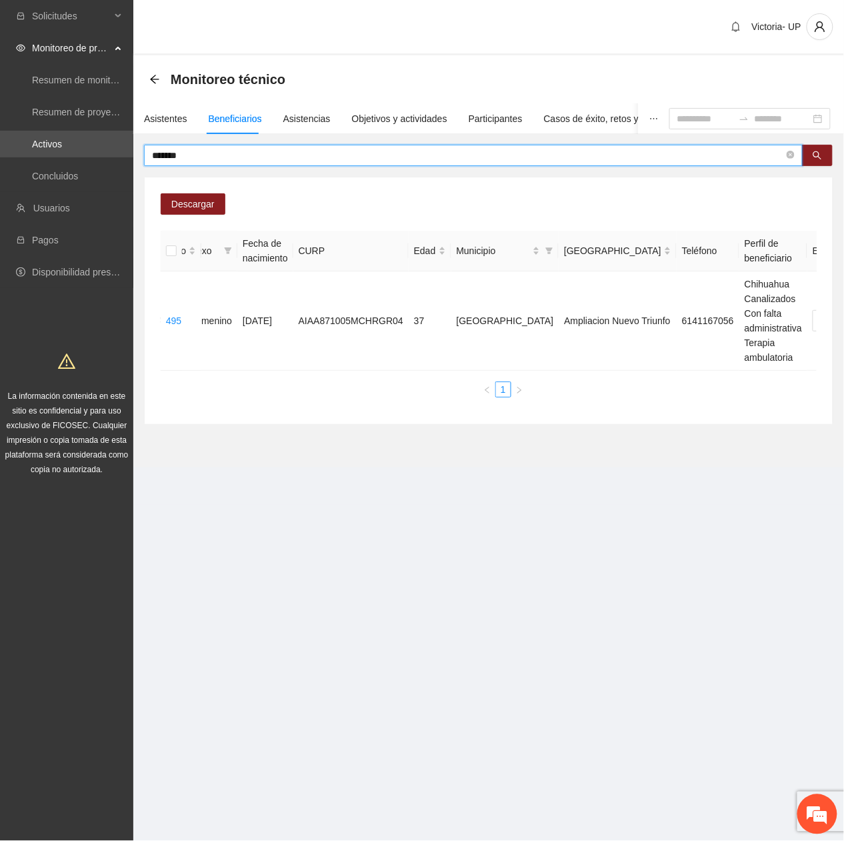
drag, startPoint x: 289, startPoint y: 159, endPoint x: -5, endPoint y: 219, distance: 300.2
click at [0, 219] on html "Solicitudes Monitoreo de proyectos Resumen de monitoreo Resumen de proyectos ap…" at bounding box center [422, 420] width 844 height 841
type input "******"
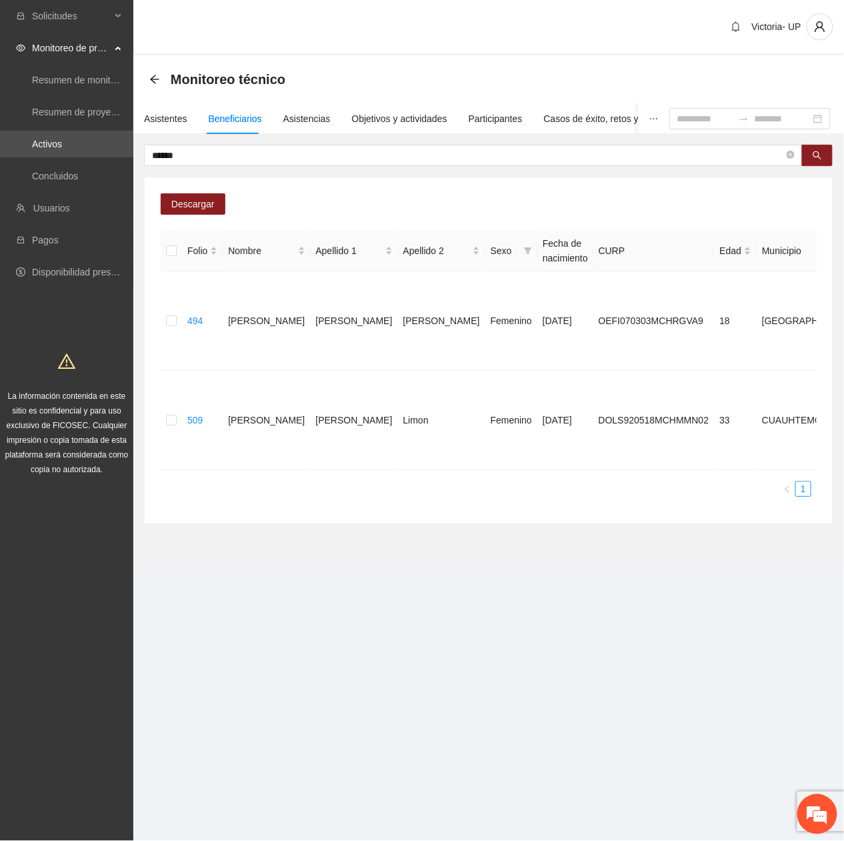
scroll to position [0, 307]
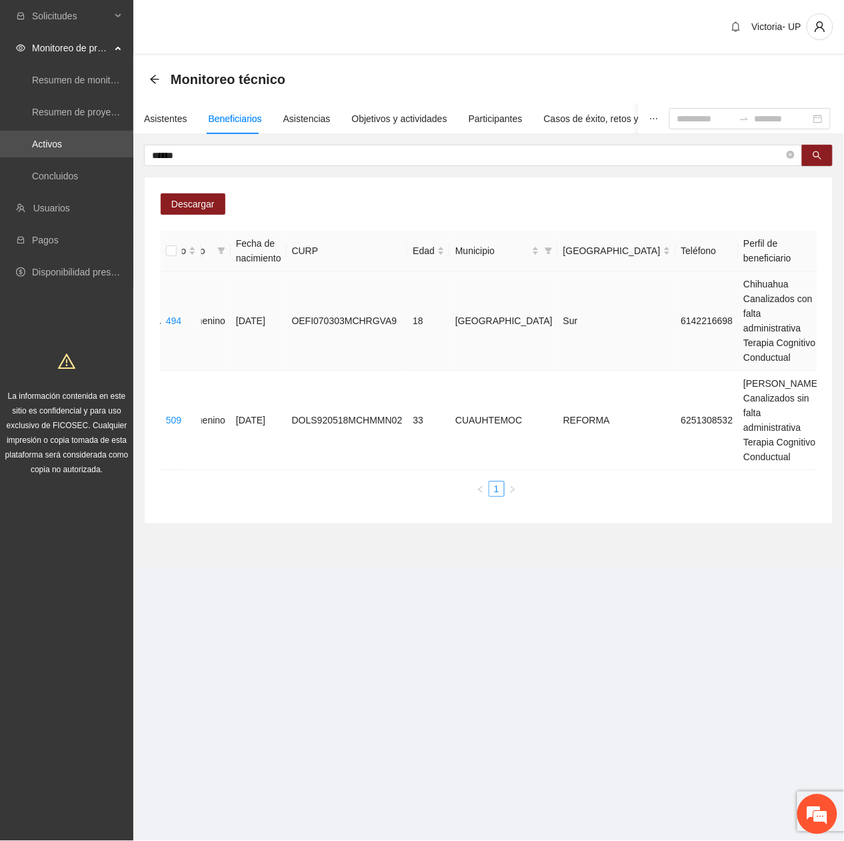
click at [812, 289] on span "Eliminar" at bounding box center [814, 286] width 34 height 15
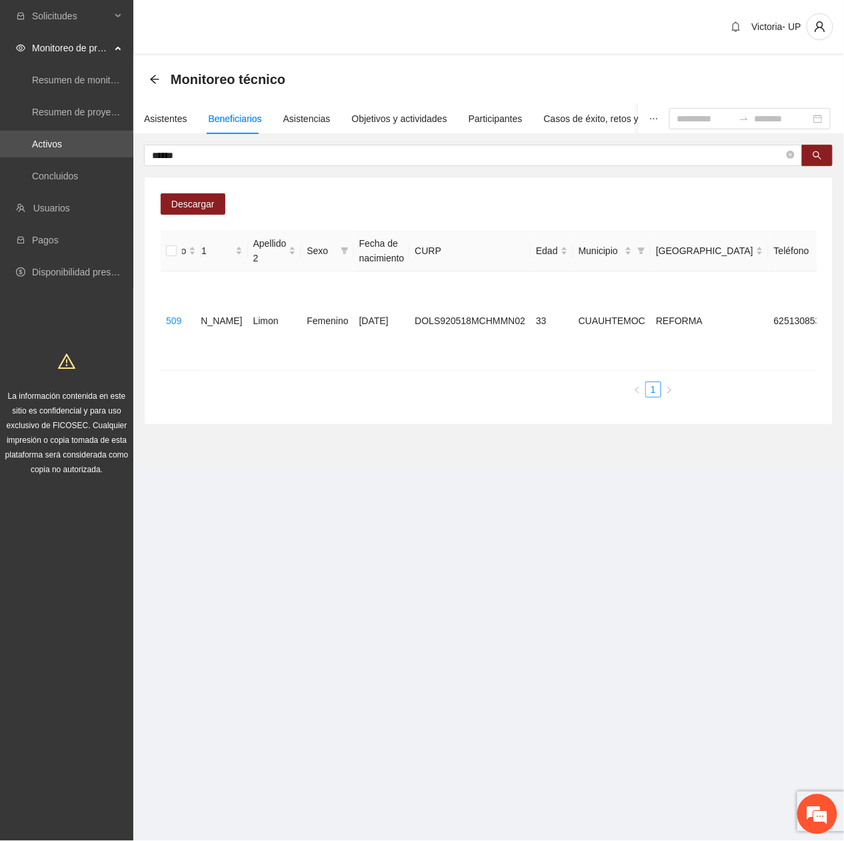
scroll to position [0, 0]
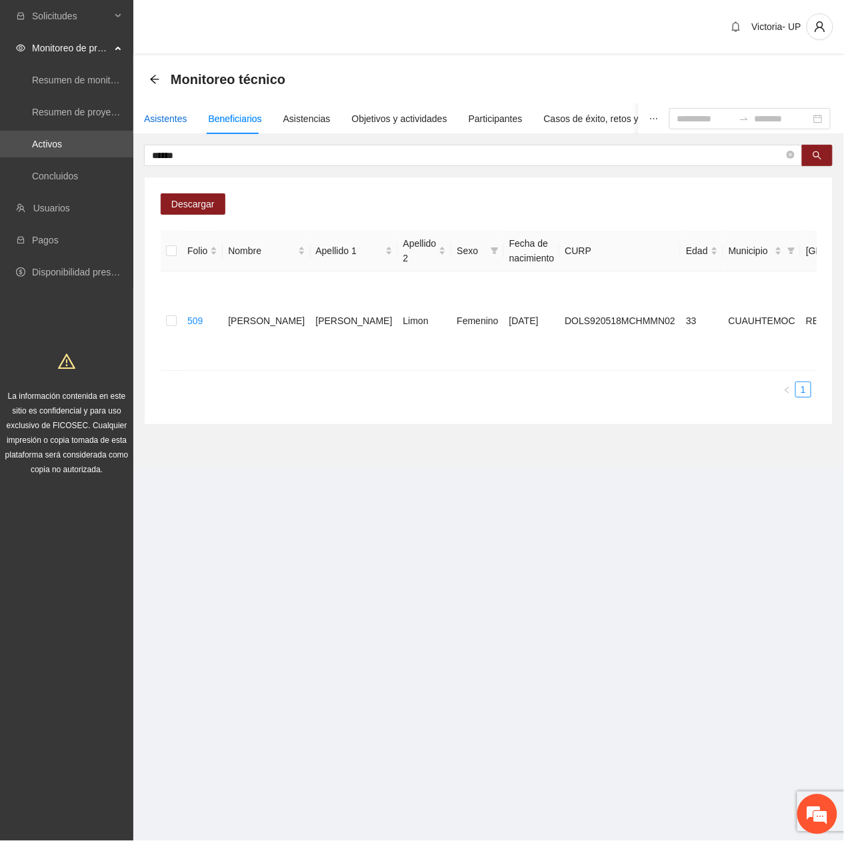
click at [151, 113] on div "Asistentes" at bounding box center [165, 118] width 43 height 15
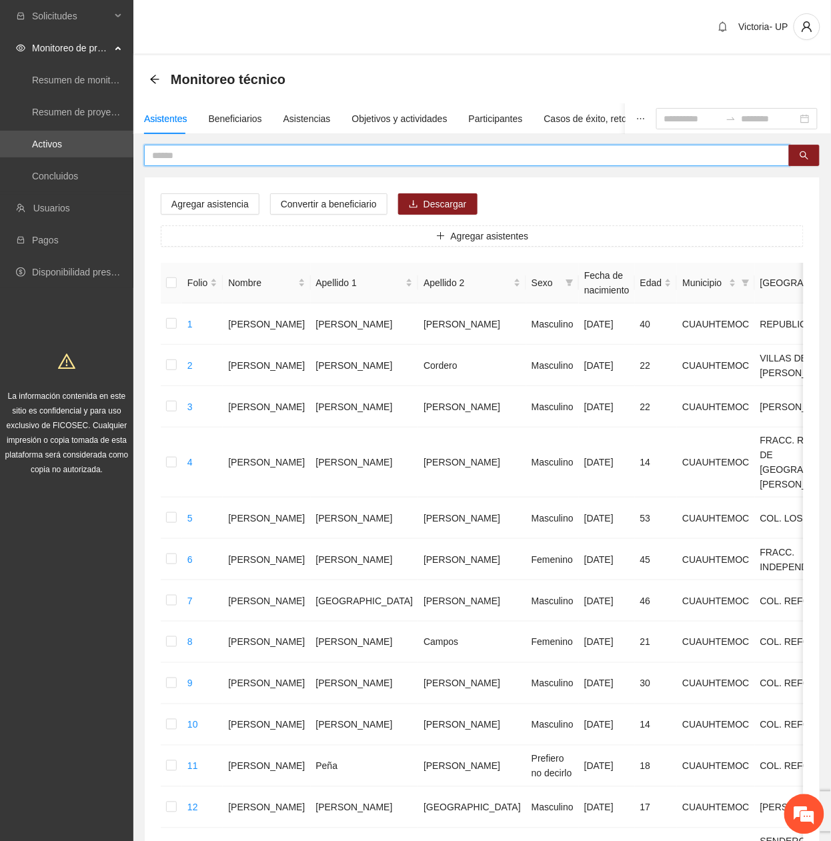
click at [211, 149] on input "text" at bounding box center [461, 155] width 619 height 15
type input "*******"
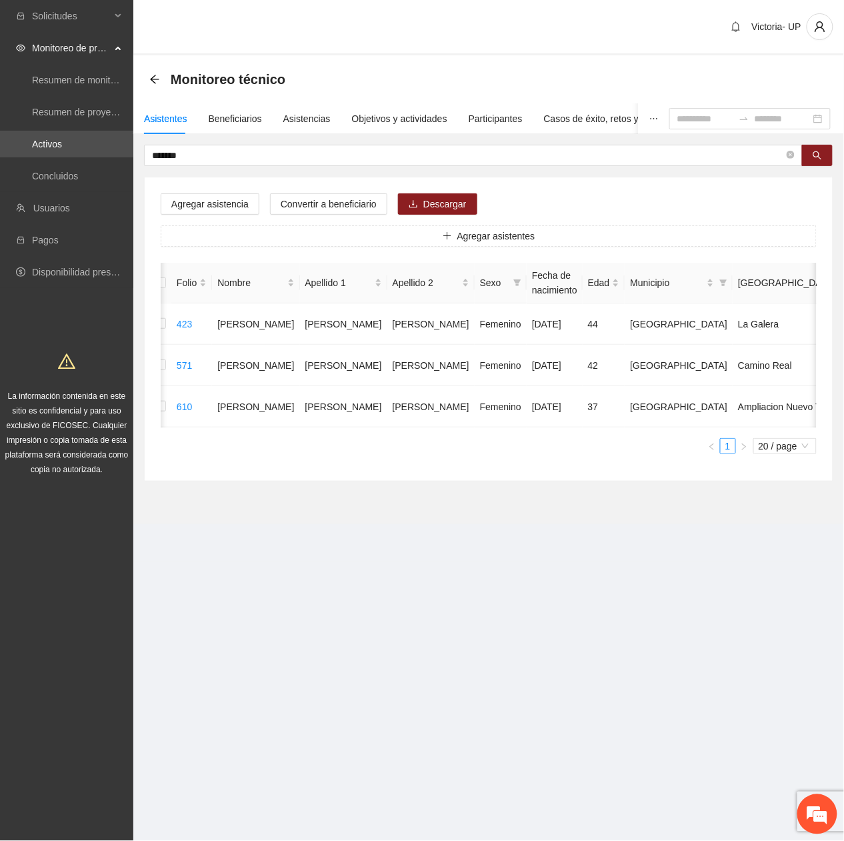
scroll to position [0, 28]
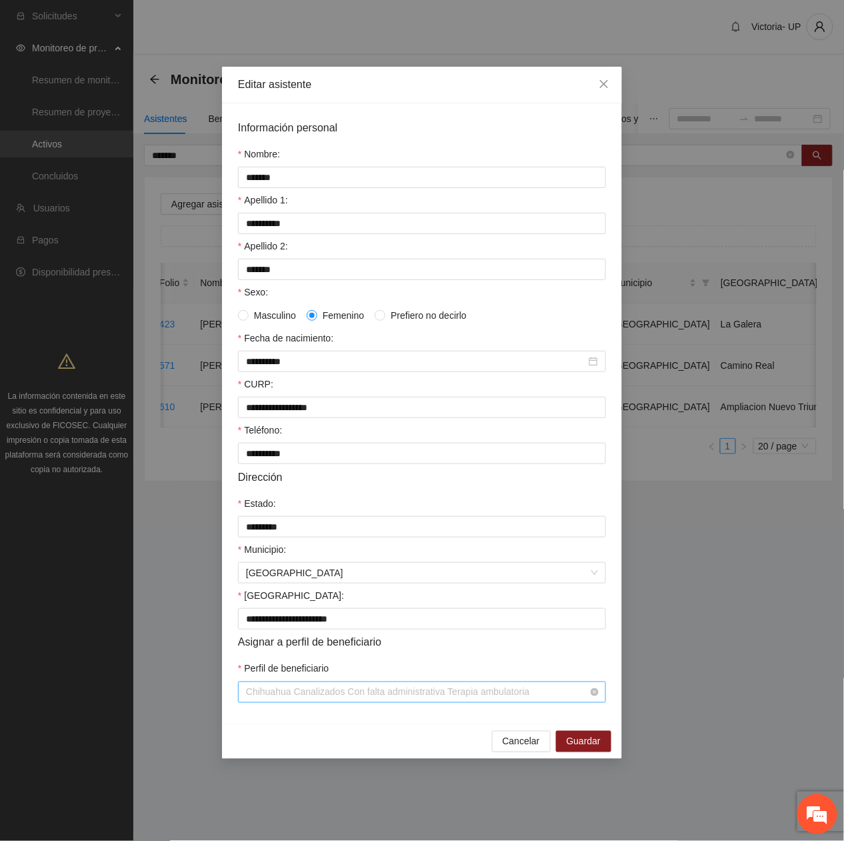
click at [562, 700] on span "Chihuahua Canalizados Con falta administrativa Terapia ambulatoria" at bounding box center [422, 692] width 352 height 20
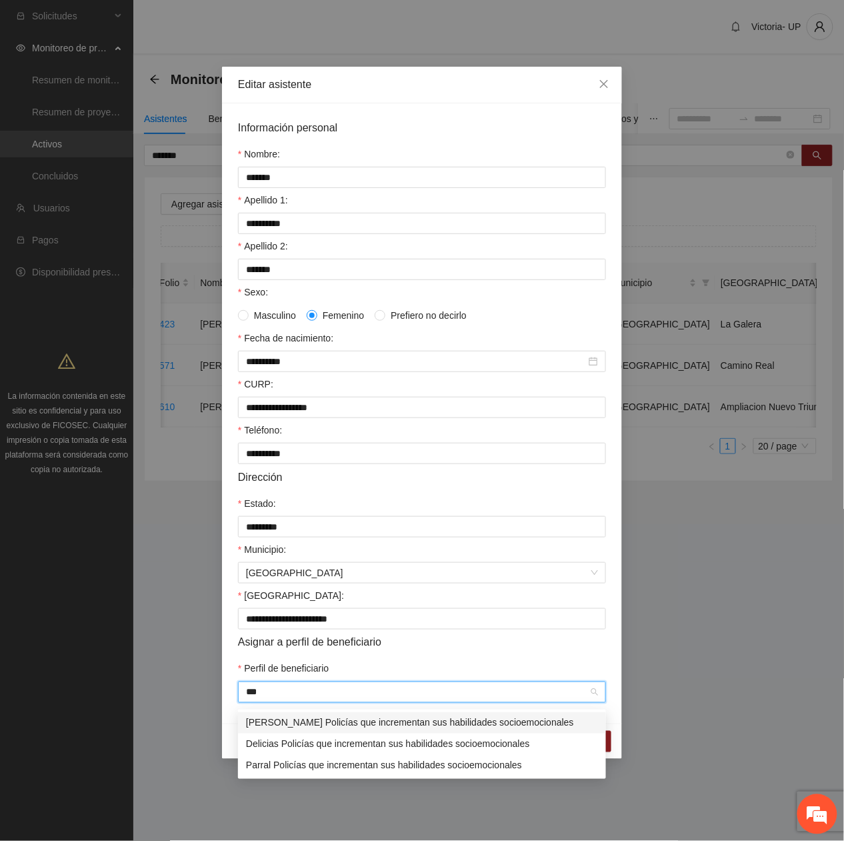
scroll to position [0, 0]
type input "***"
click at [646, 646] on div "**********" at bounding box center [422, 420] width 844 height 841
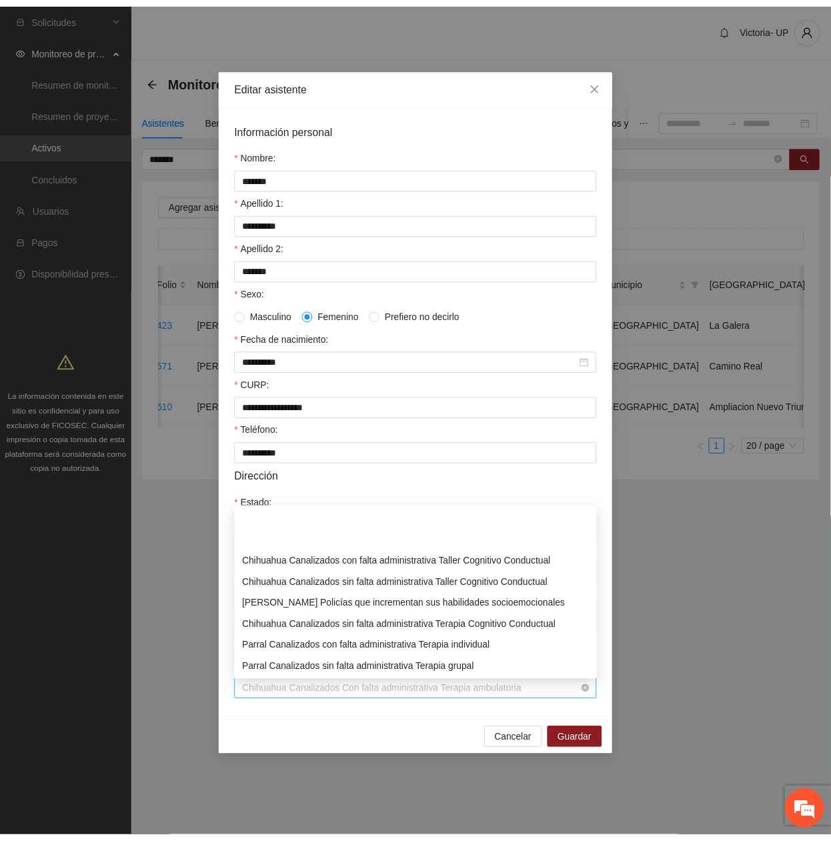
scroll to position [64, 0]
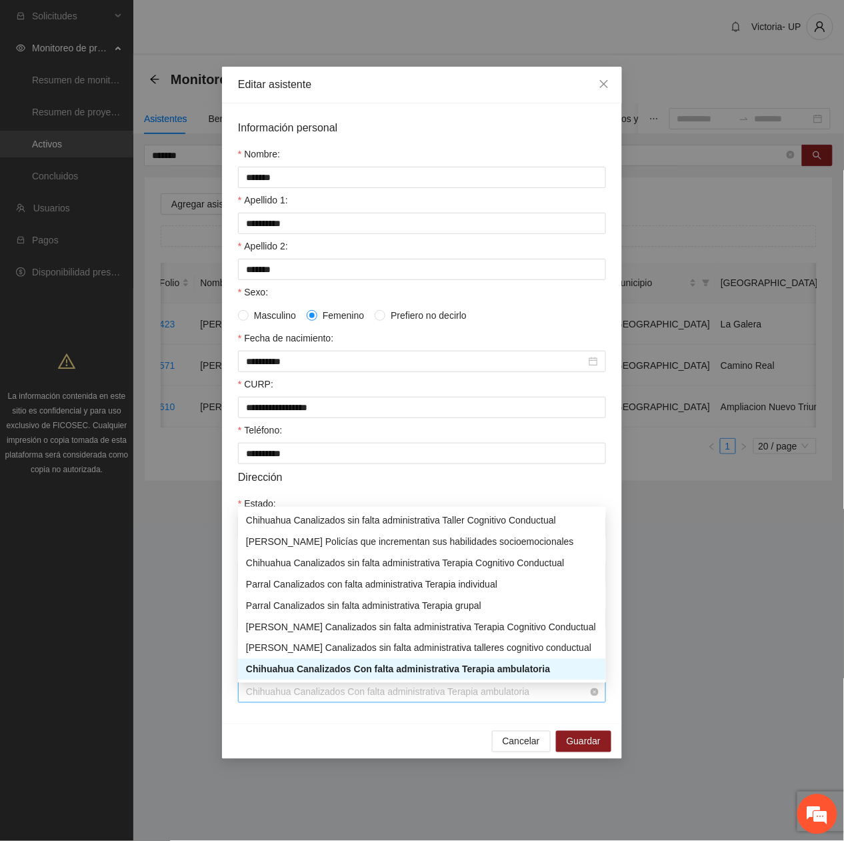
drag, startPoint x: 532, startPoint y: 699, endPoint x: 243, endPoint y: 697, distance: 289.5
click at [243, 697] on div "Chihuahua Canalizados Con falta administrativa Terapia ambulatoria" at bounding box center [422, 692] width 368 height 21
click at [427, 747] on div "Cancelar Guardar" at bounding box center [422, 741] width 400 height 35
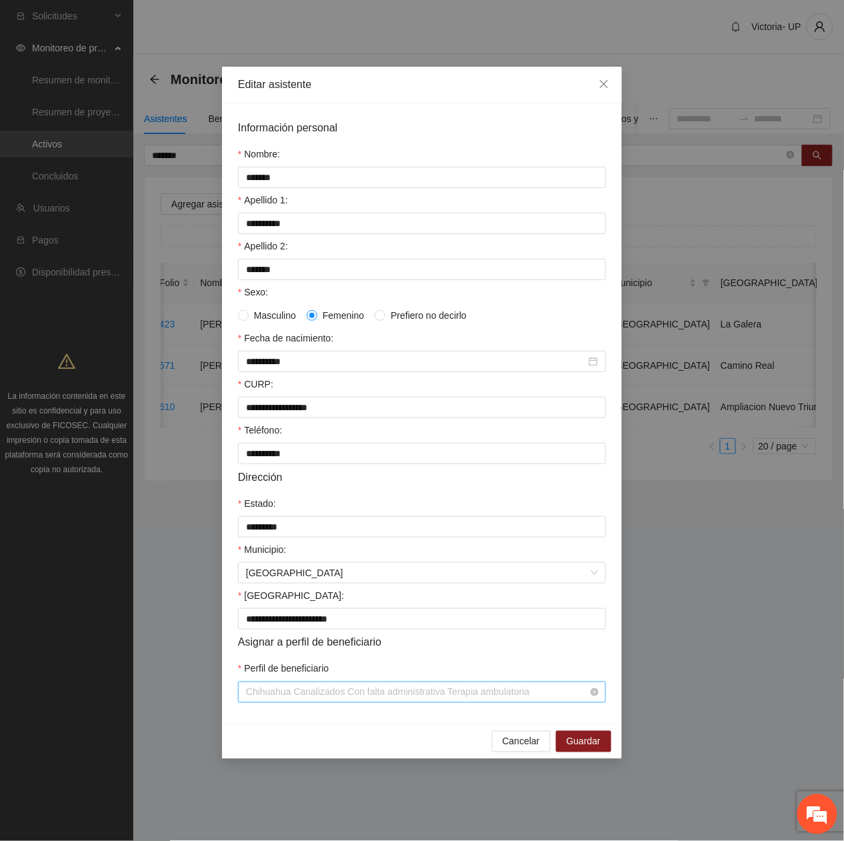
click at [503, 696] on span "Chihuahua Canalizados Con falta administrativa Terapia ambulatoria" at bounding box center [422, 692] width 352 height 20
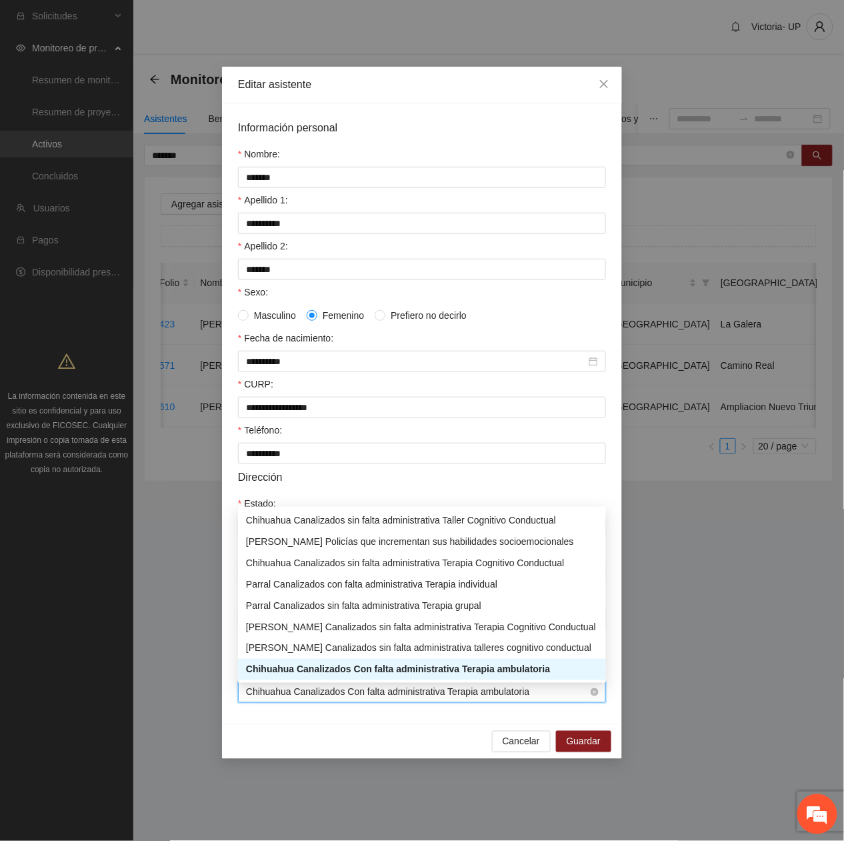
click at [503, 696] on span "Chihuahua Canalizados Con falta administrativa Terapia ambulatoria" at bounding box center [422, 692] width 352 height 20
click at [505, 696] on span "Chihuahua Canalizados Con falta administrativa Terapia ambulatoria" at bounding box center [422, 692] width 352 height 20
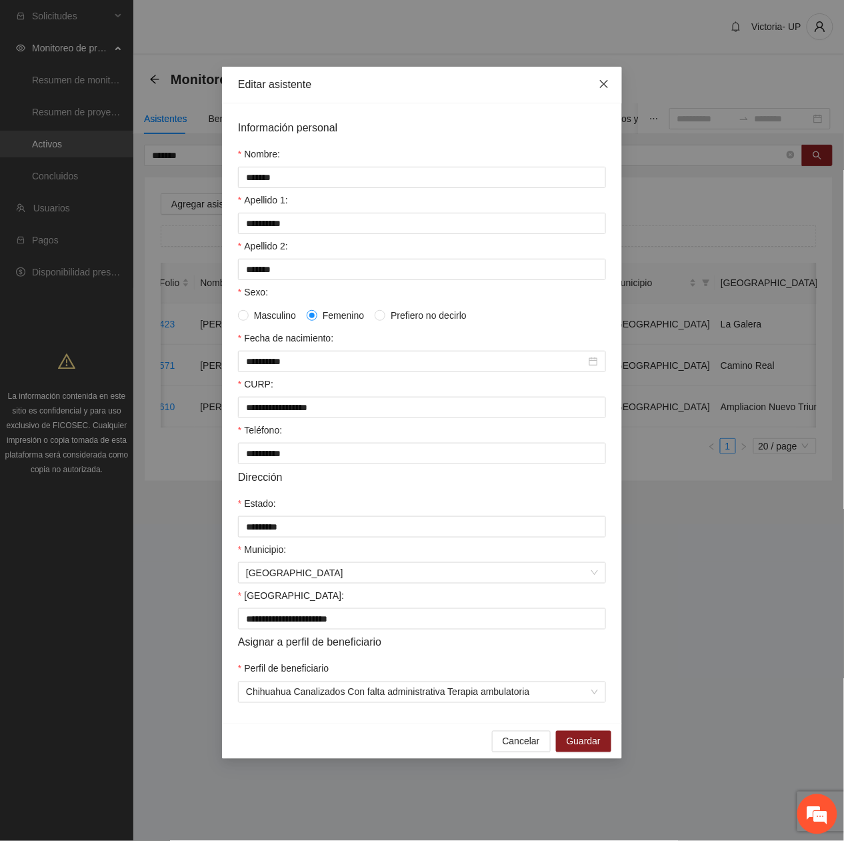
drag, startPoint x: 601, startPoint y: 71, endPoint x: 488, endPoint y: 11, distance: 127.7
click at [598, 71] on span "Close" at bounding box center [604, 85] width 36 height 36
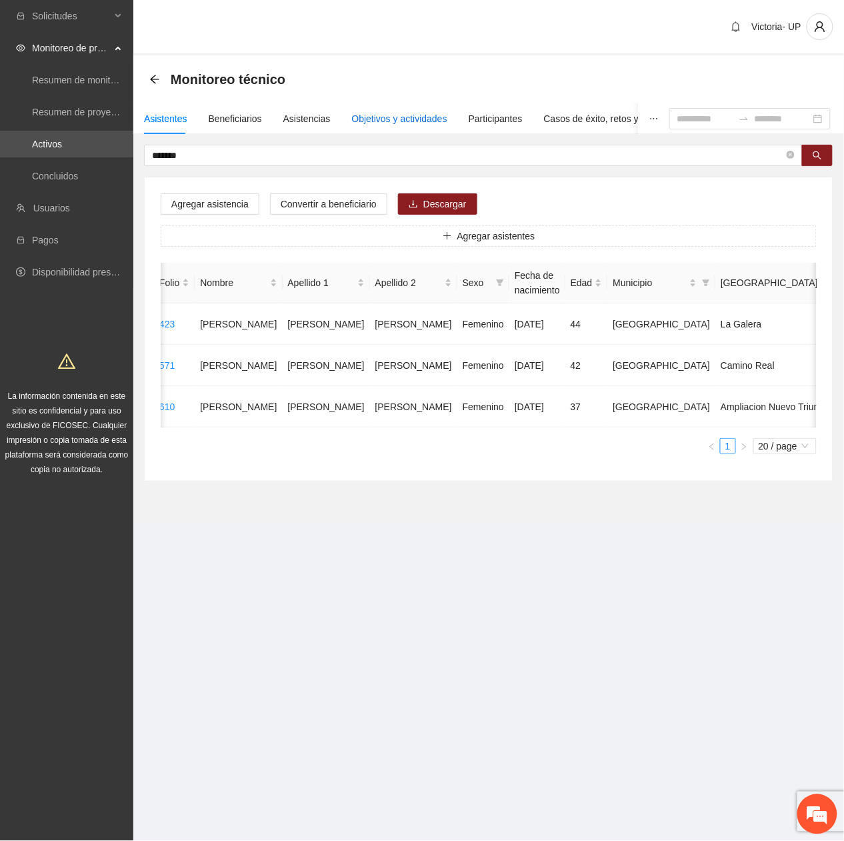
drag, startPoint x: 352, startPoint y: 113, endPoint x: 347, endPoint y: 133, distance: 20.5
click at [353, 119] on div "Objetivos y actividades" at bounding box center [399, 118] width 95 height 15
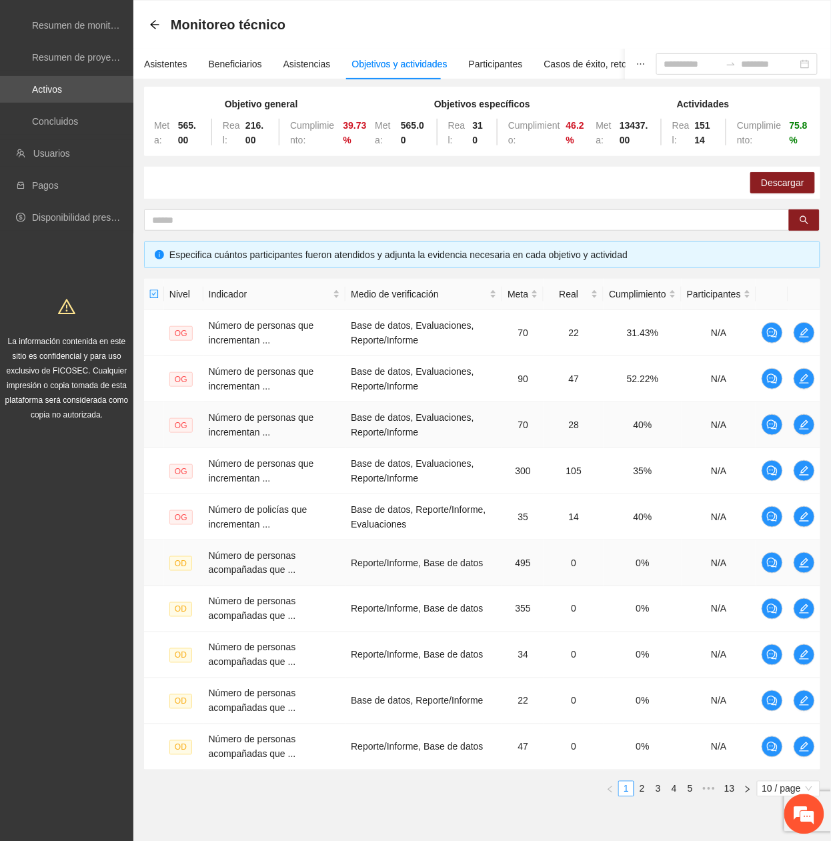
scroll to position [115, 0]
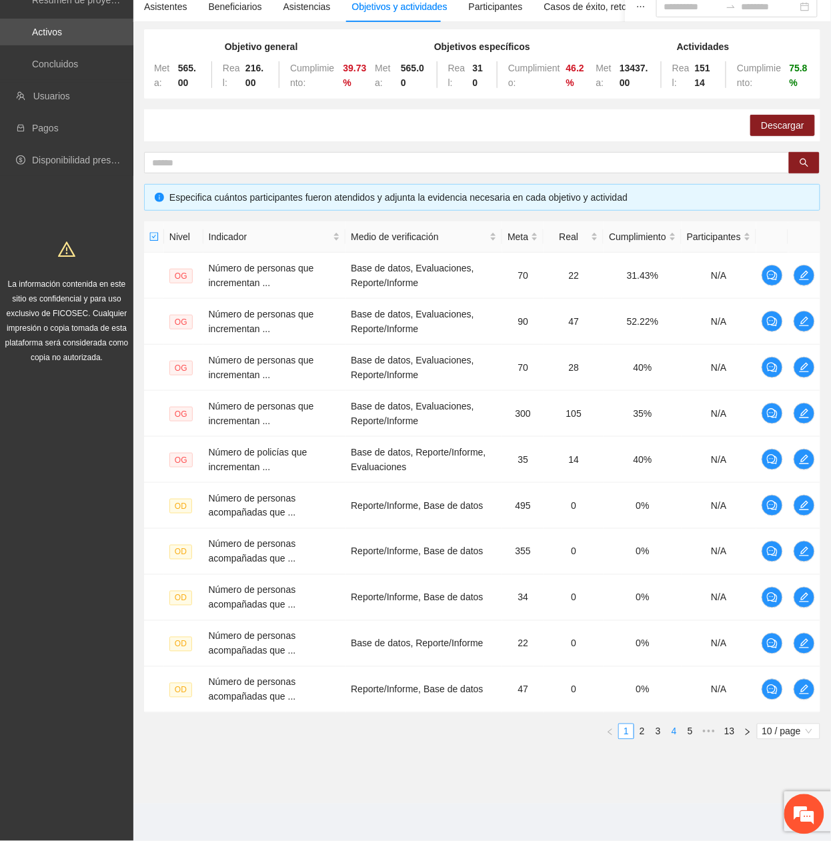
click at [671, 734] on link "4" at bounding box center [674, 731] width 15 height 15
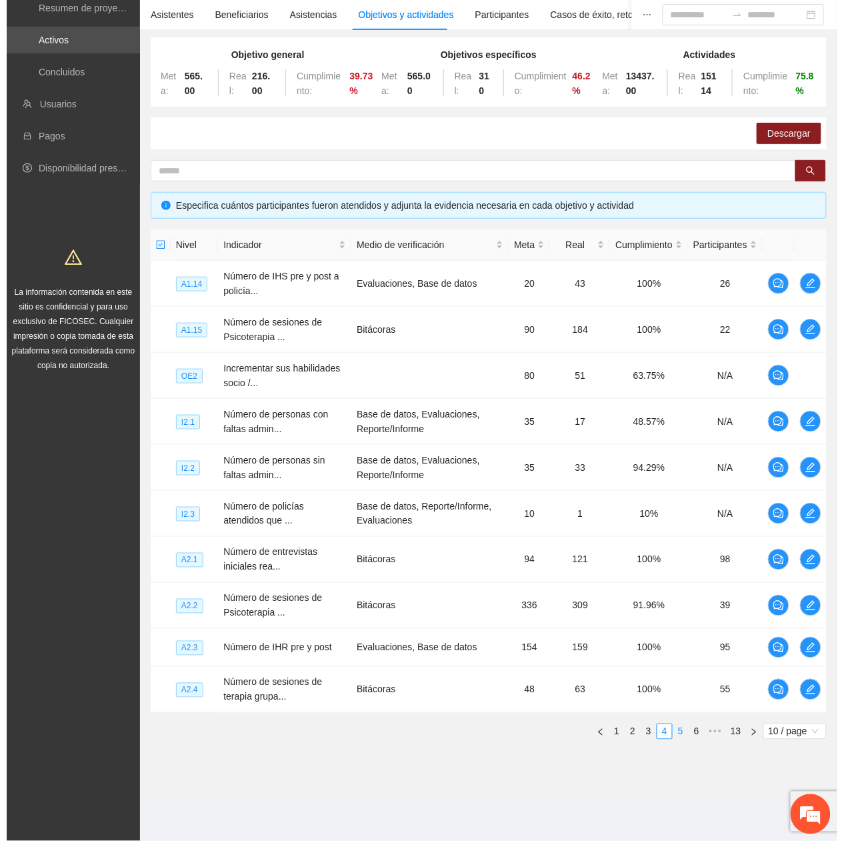
scroll to position [107, 0]
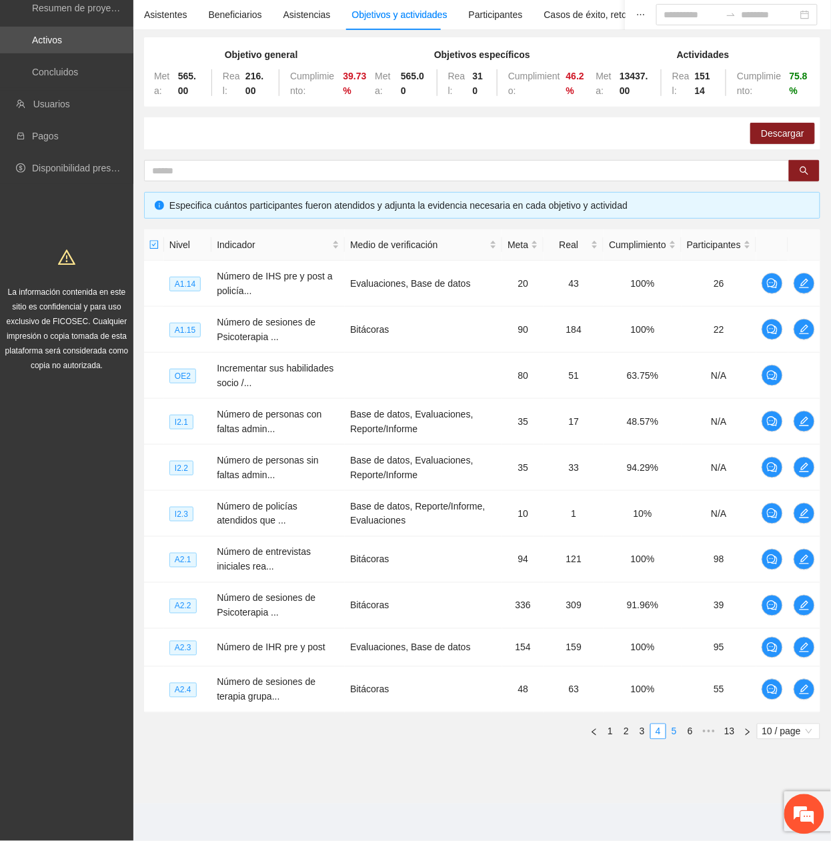
click at [678, 735] on link "5" at bounding box center [674, 731] width 15 height 15
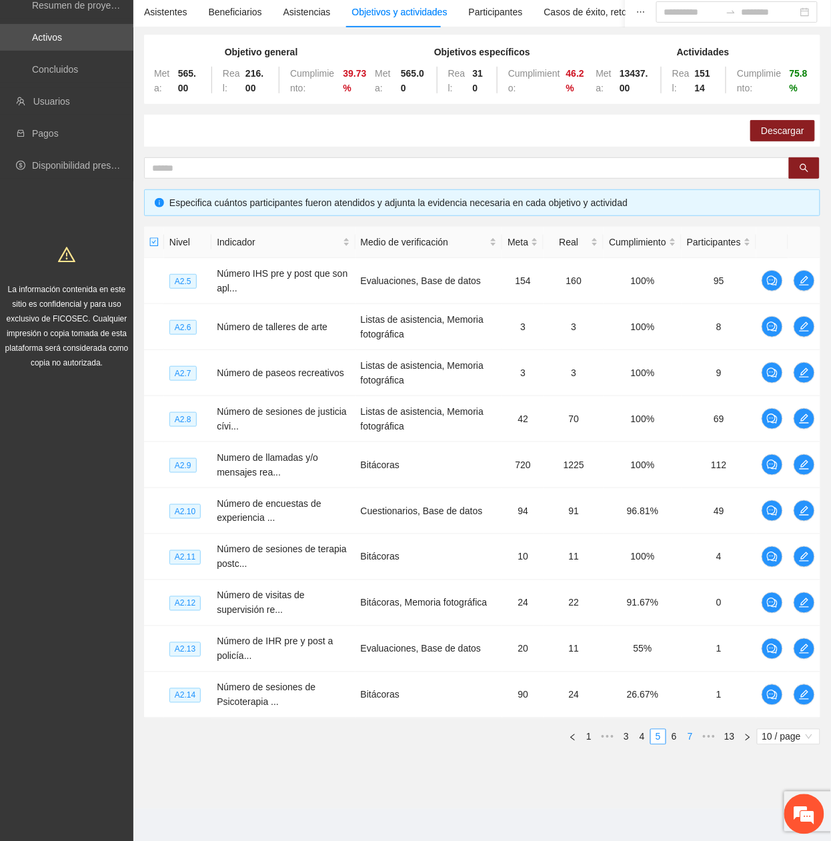
click at [682, 736] on ul "1 ••• 3 4 5 6 7 ••• 13 10 / page" at bounding box center [482, 737] width 676 height 16
click at [674, 736] on link "6" at bounding box center [674, 737] width 15 height 15
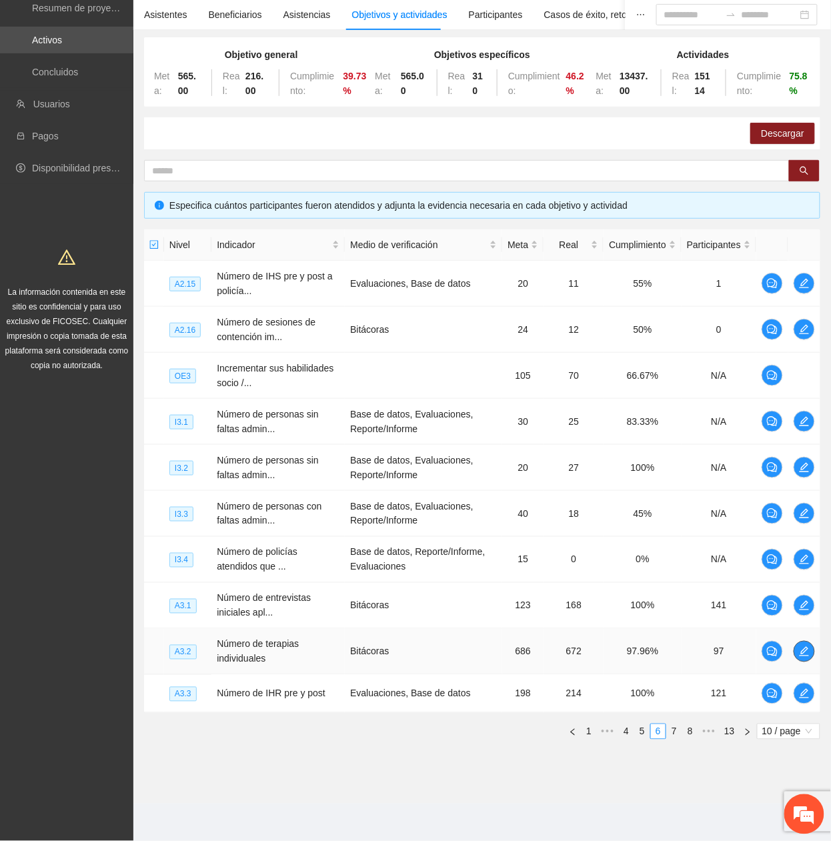
click at [804, 649] on icon "edit" at bounding box center [804, 651] width 11 height 11
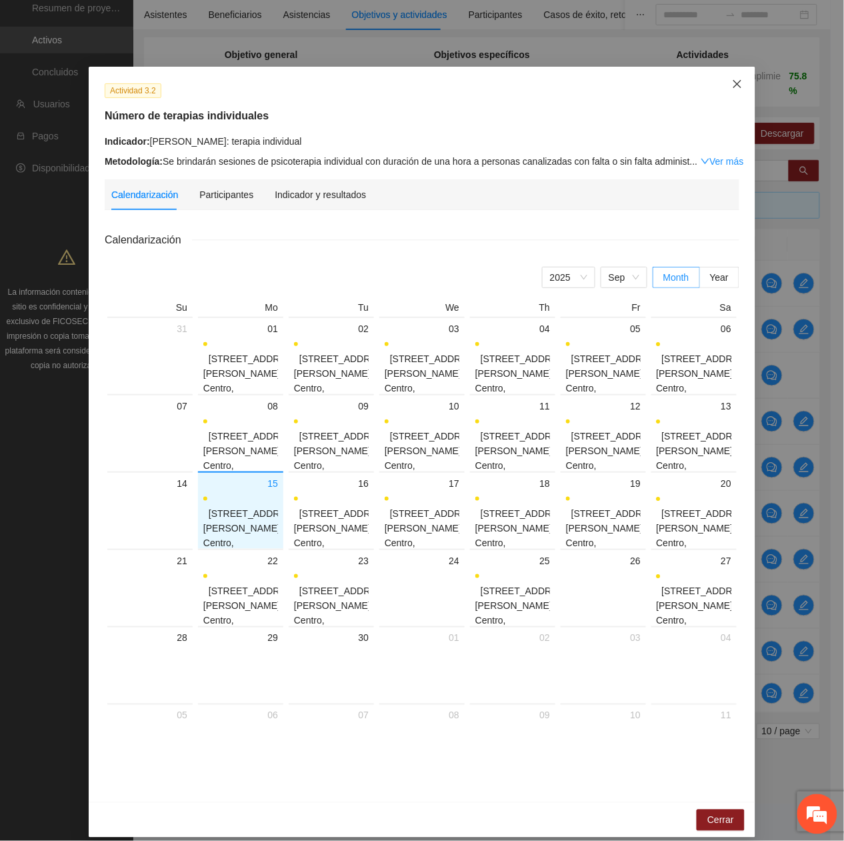
click at [732, 87] on icon "close" at bounding box center [737, 84] width 11 height 11
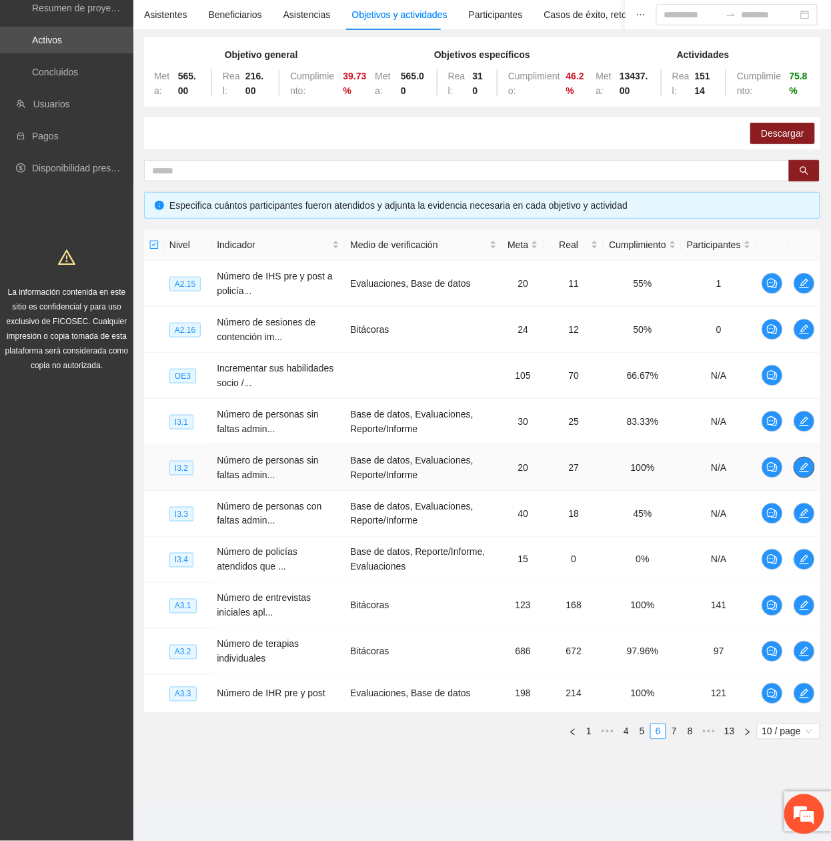
click at [806, 470] on icon "edit" at bounding box center [804, 467] width 11 height 11
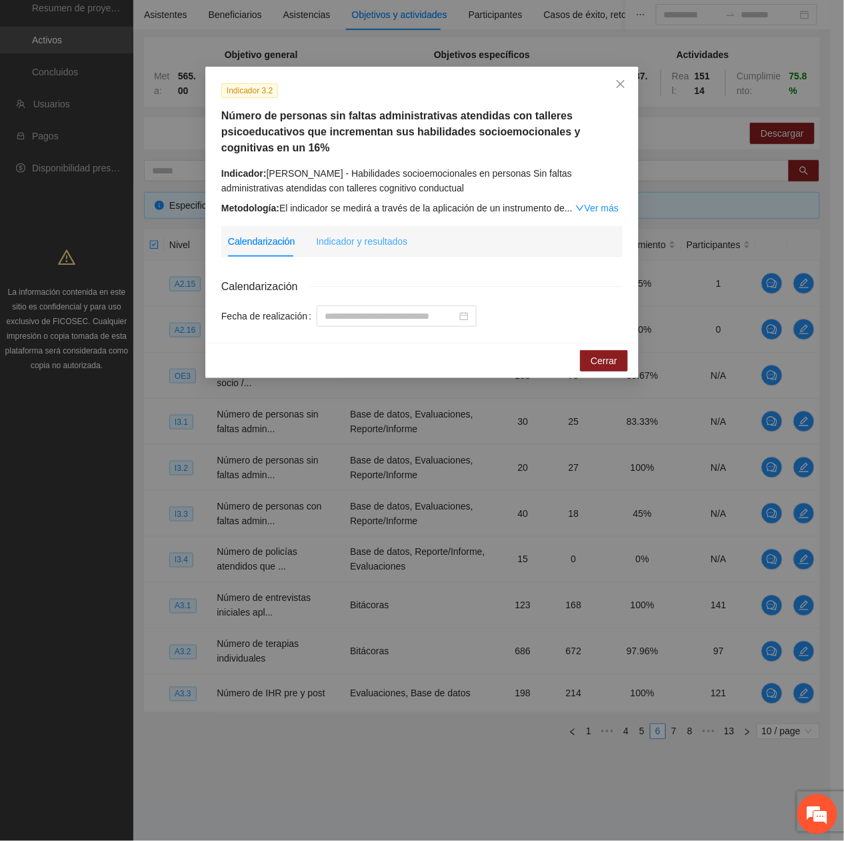
click at [380, 233] on div "Indicador y resultados" at bounding box center [361, 241] width 91 height 31
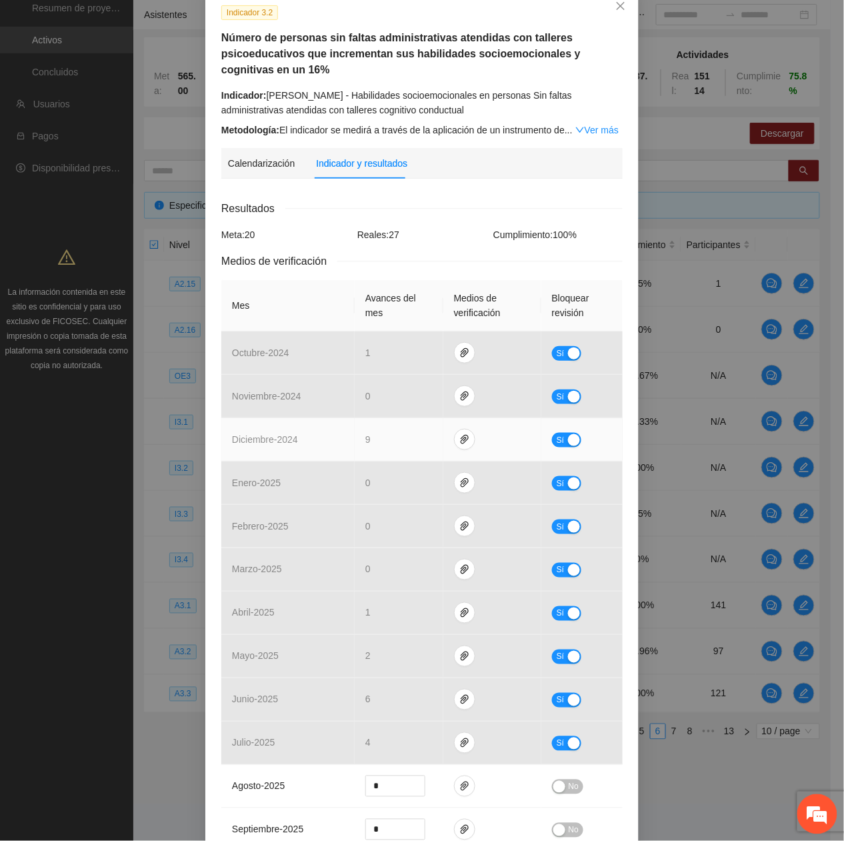
scroll to position [222, 0]
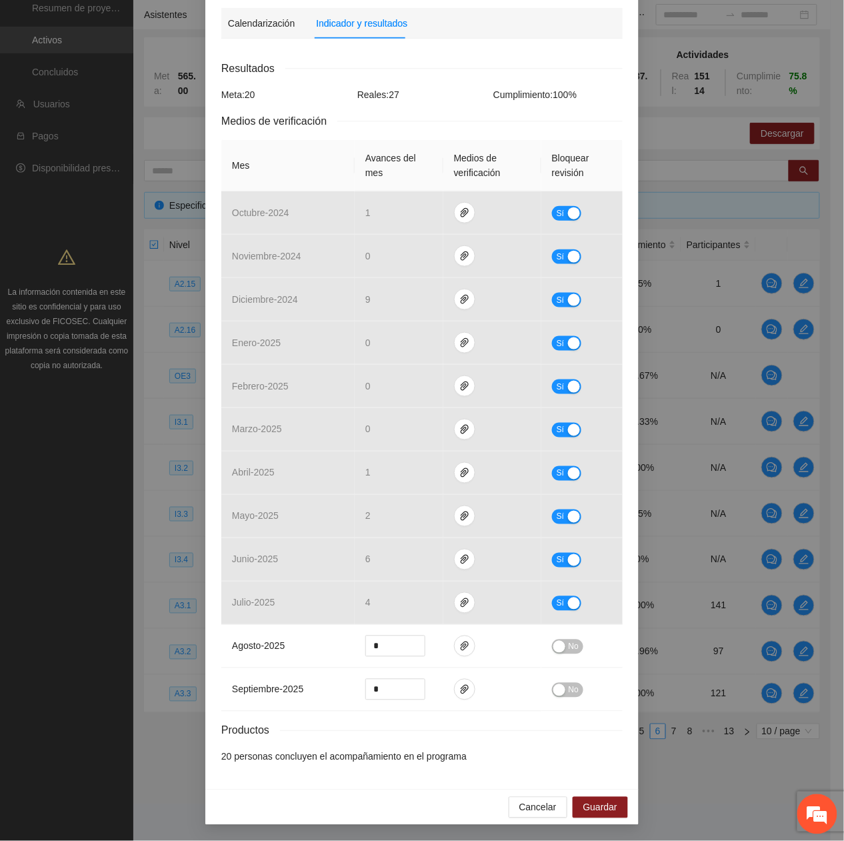
drag, startPoint x: 313, startPoint y: 763, endPoint x: 304, endPoint y: 764, distance: 8.7
click at [310, 764] on li "20 personas concluyen el acompañamiento en el programa" at bounding box center [421, 757] width 401 height 15
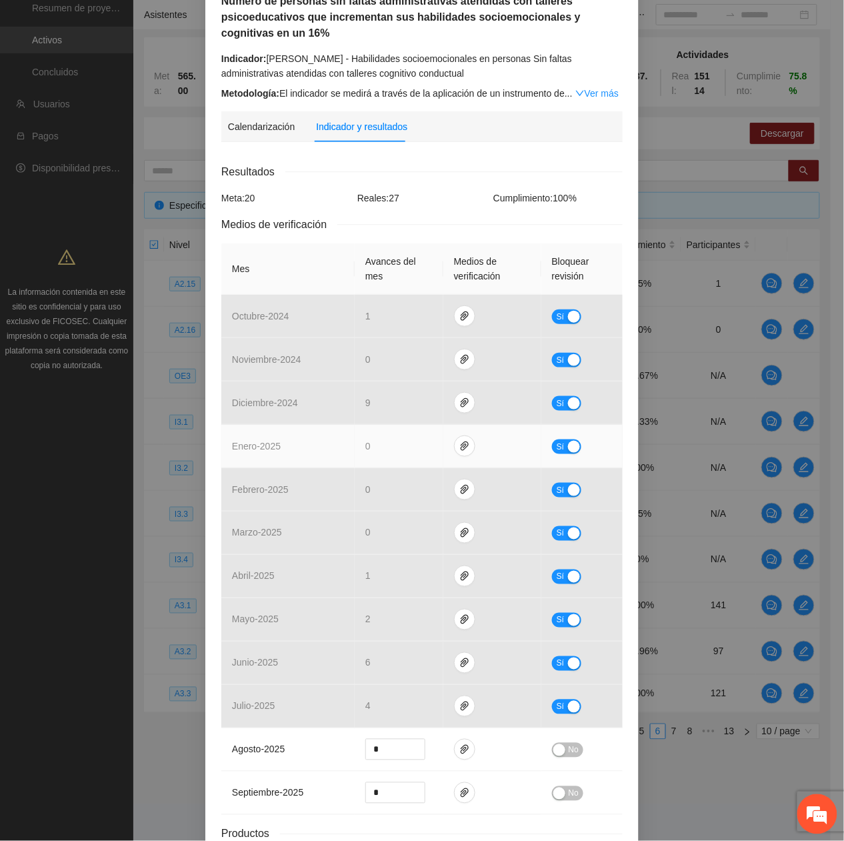
scroll to position [0, 0]
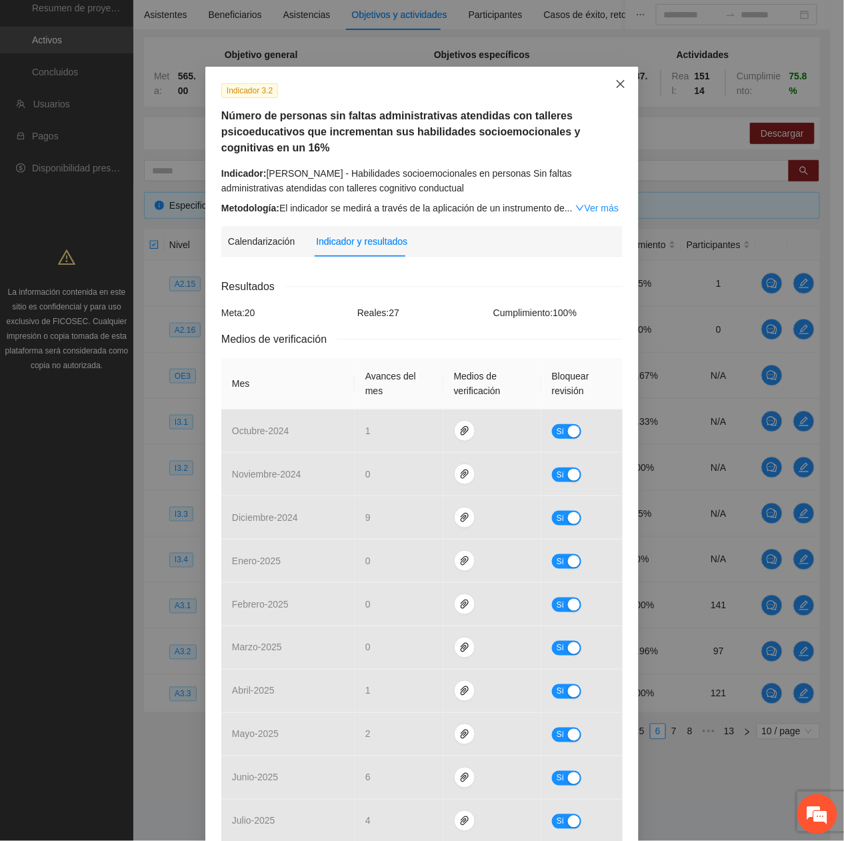
click at [603, 93] on span "Close" at bounding box center [621, 85] width 36 height 36
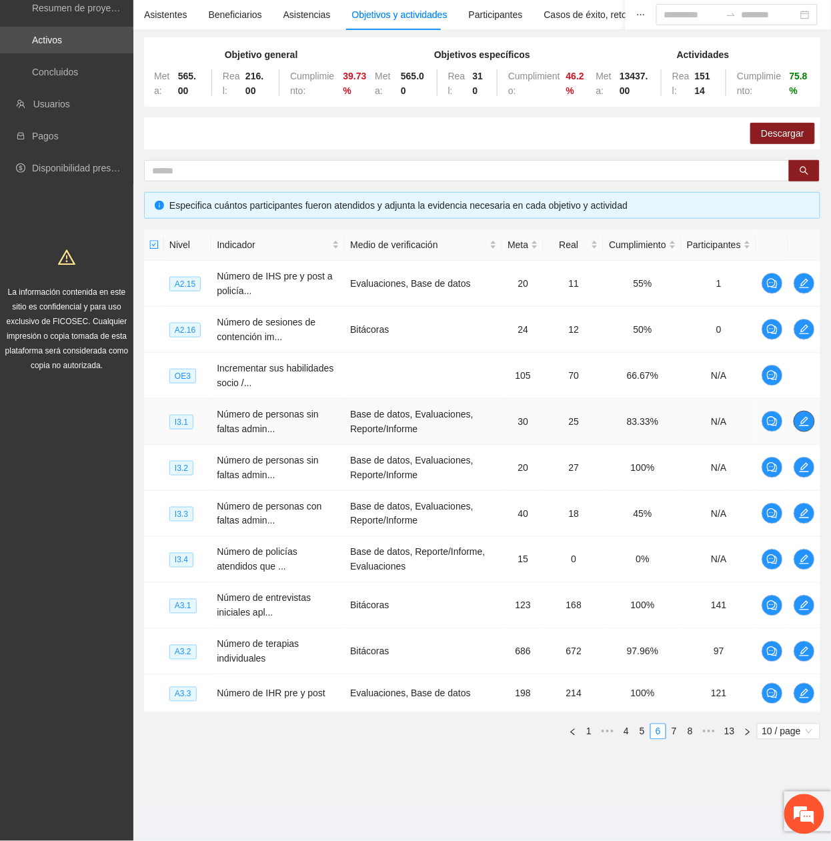
click at [804, 425] on icon "edit" at bounding box center [804, 421] width 9 height 9
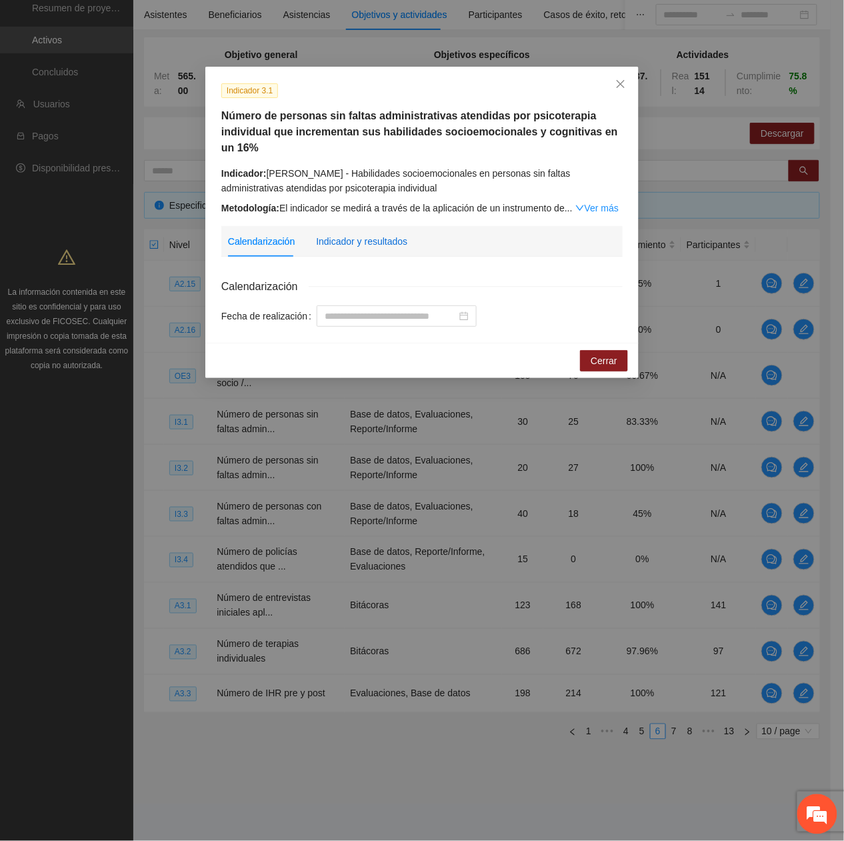
drag, startPoint x: 369, startPoint y: 246, endPoint x: 375, endPoint y: 265, distance: 19.4
click at [369, 247] on div "Indicador y resultados" at bounding box center [361, 241] width 91 height 15
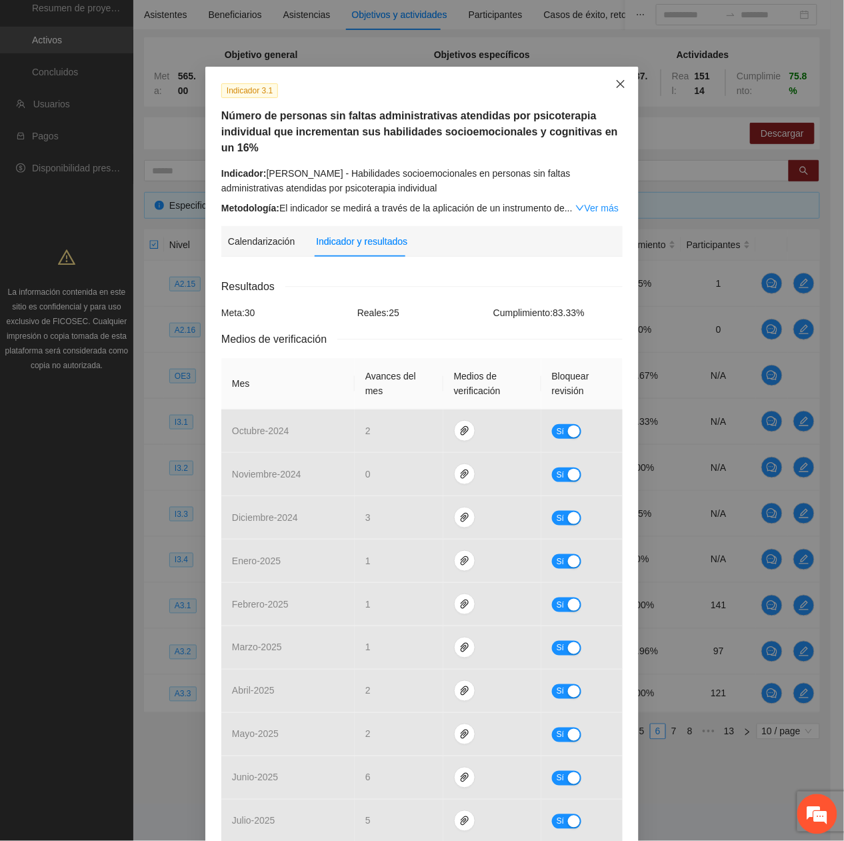
drag, startPoint x: 612, startPoint y: 85, endPoint x: 475, endPoint y: 117, distance: 141.1
click at [616, 86] on icon "close" at bounding box center [621, 84] width 11 height 11
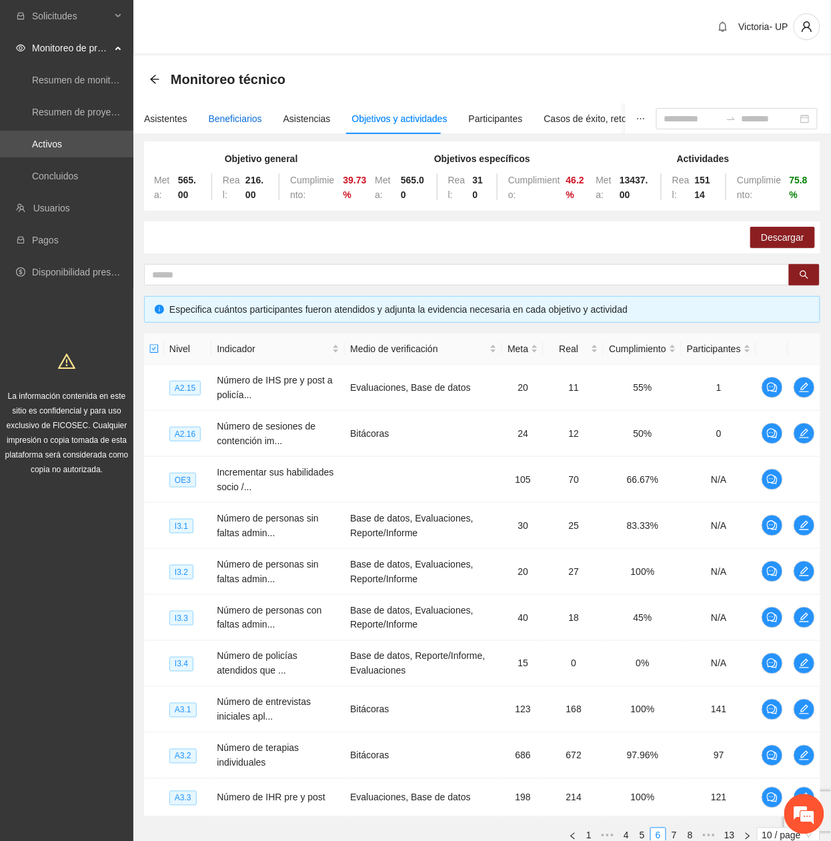
click at [227, 120] on div "Beneficiarios" at bounding box center [235, 118] width 53 height 15
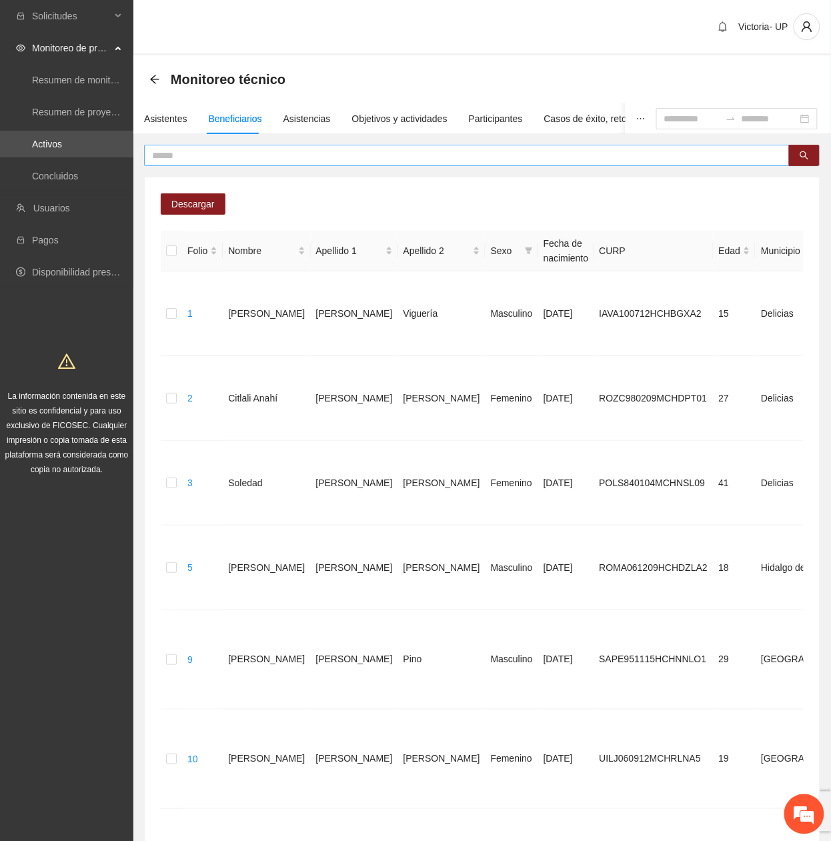
click at [267, 158] on input "text" at bounding box center [461, 155] width 619 height 15
type input "******"
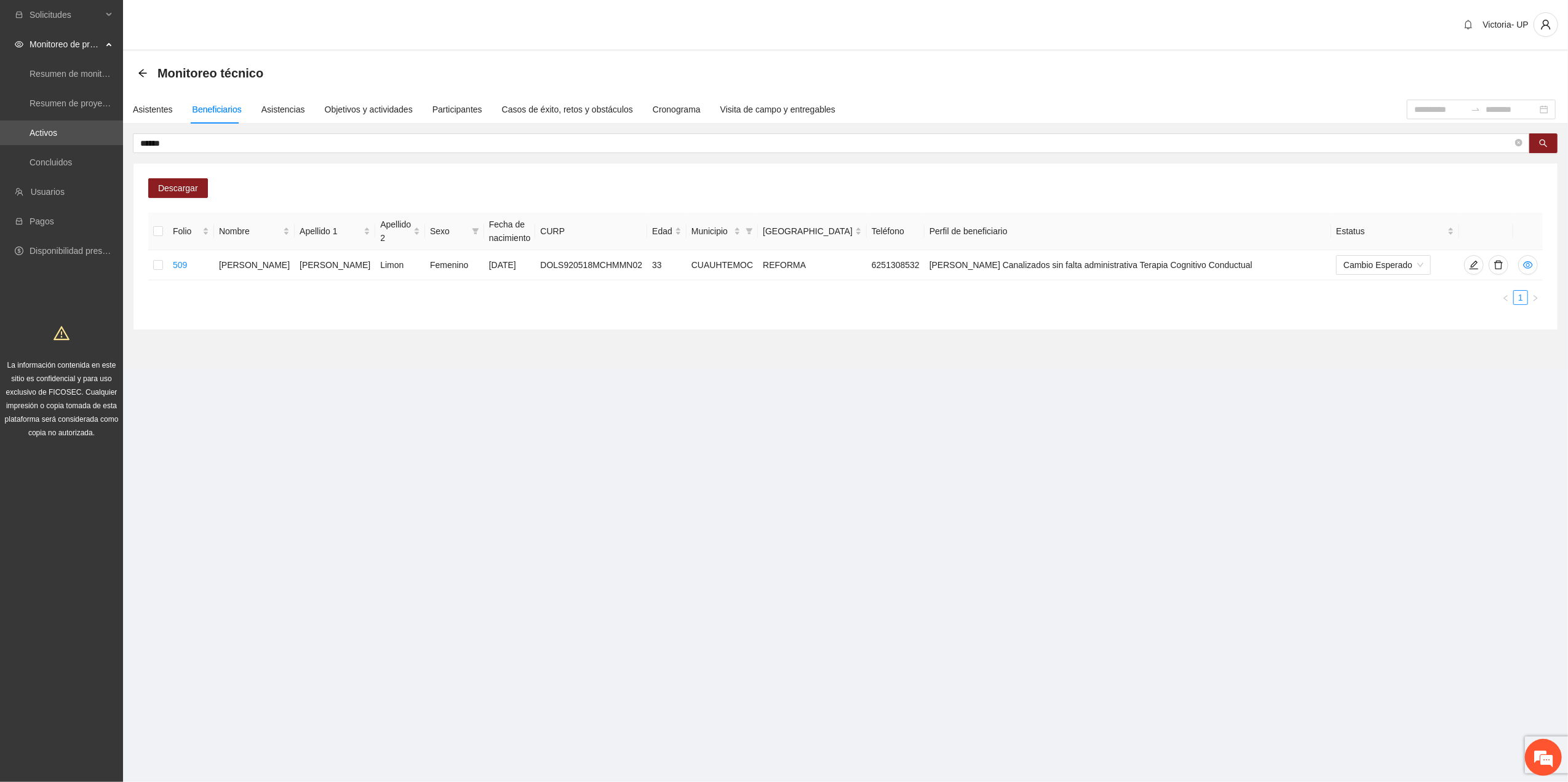
click at [766, 539] on section "Solicitudes Monitoreo de proyectos Resumen de monitoreo Resumen de proyectos ap…" at bounding box center [784, 391] width 1568 height 782
